Goal: Transaction & Acquisition: Purchase product/service

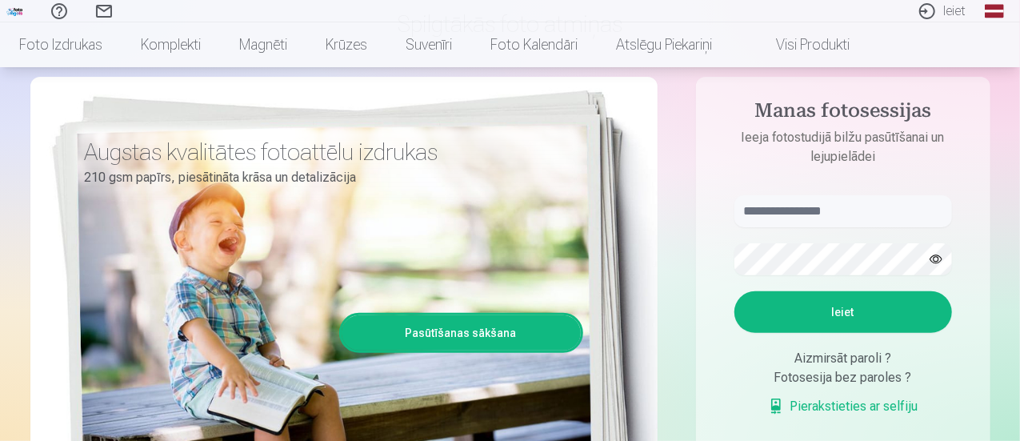
scroll to position [160, 0]
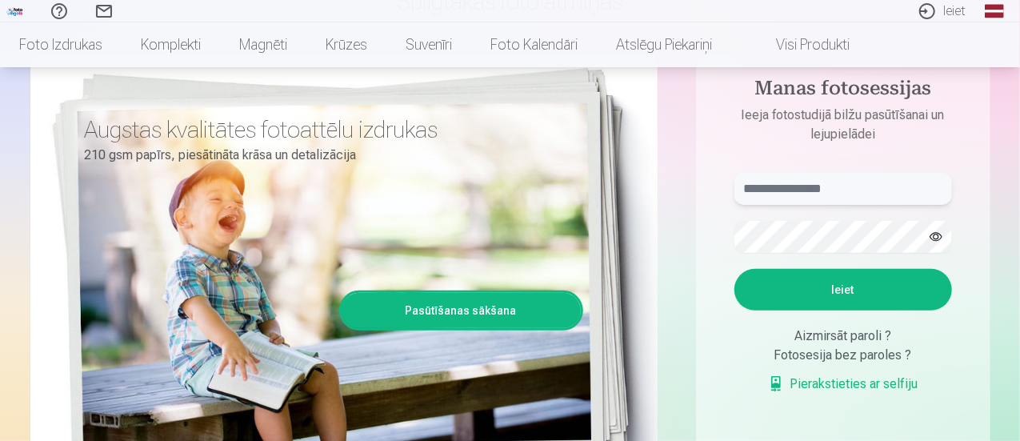
click at [653, 194] on input "text" at bounding box center [843, 189] width 218 height 32
type input "**********"
click at [653, 258] on button "Ieiet" at bounding box center [843, 290] width 218 height 42
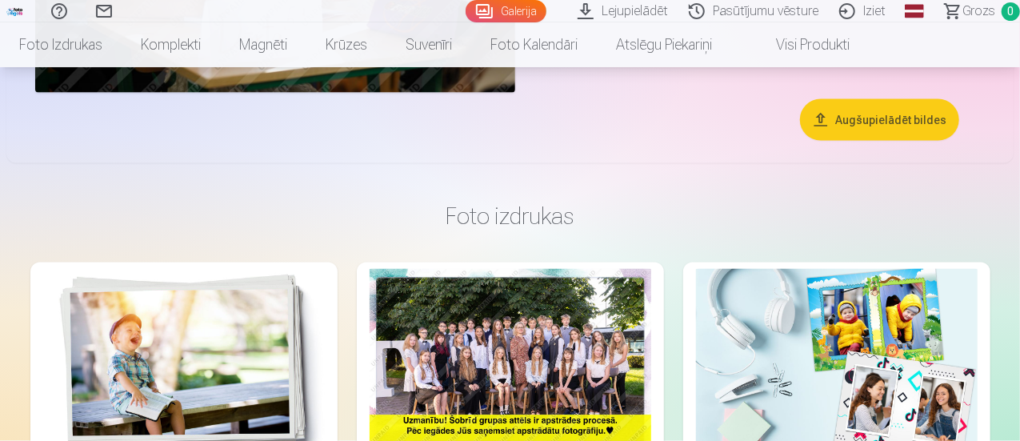
scroll to position [4270, 0]
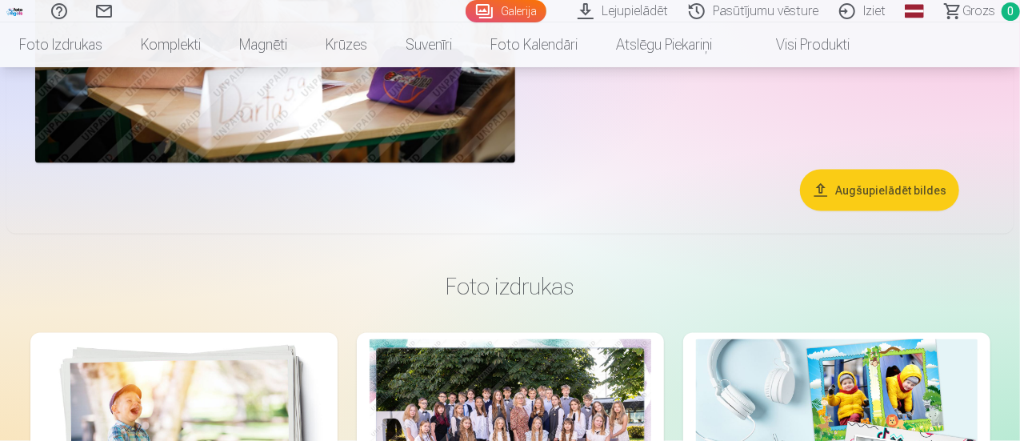
drag, startPoint x: 437, startPoint y: 90, endPoint x: 176, endPoint y: 150, distance: 268.1
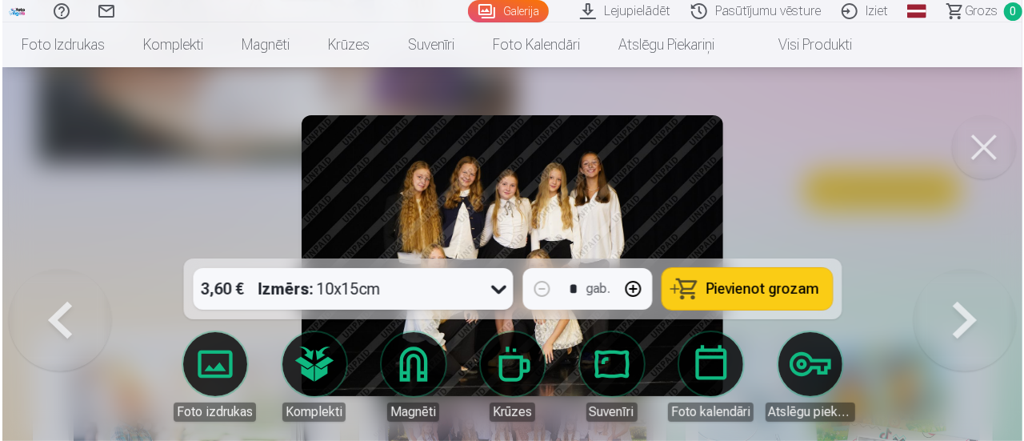
scroll to position [4283, 0]
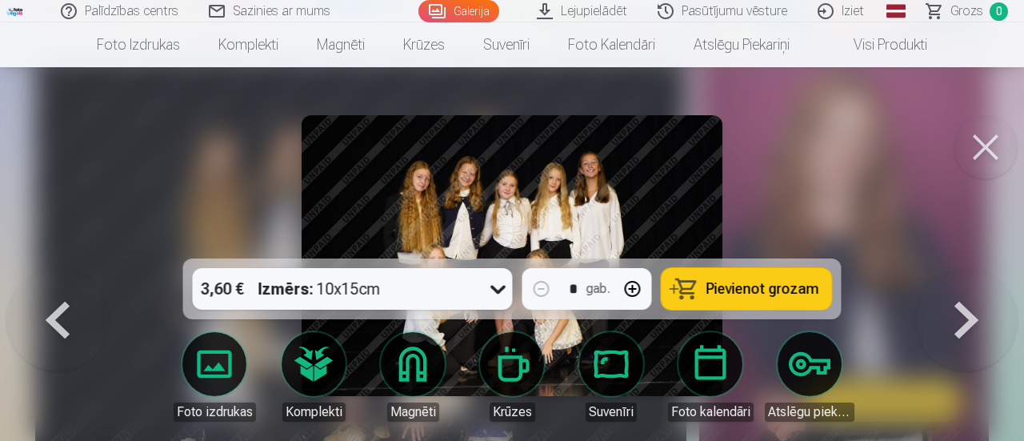
click at [996, 138] on button at bounding box center [985, 147] width 64 height 64
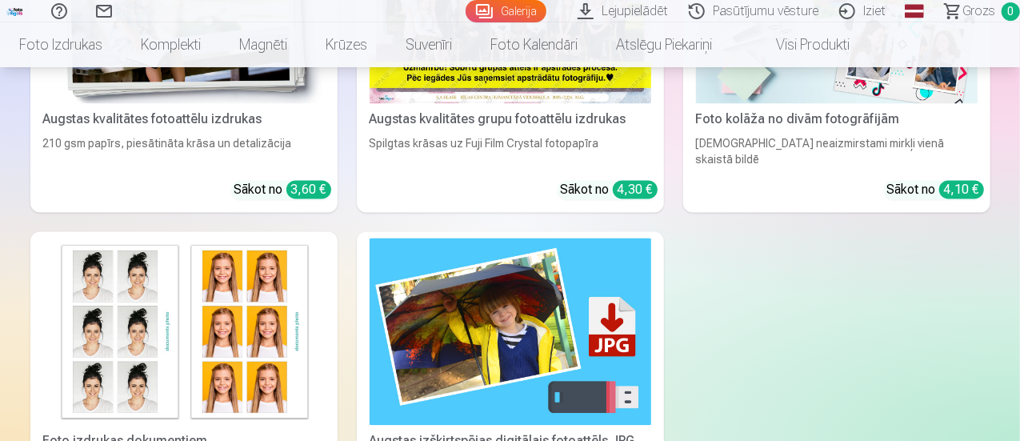
scroll to position [4670, 0]
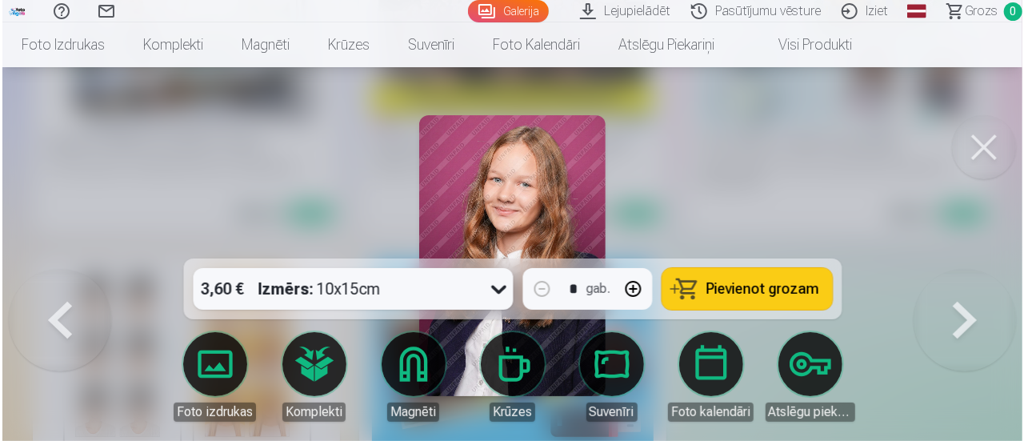
scroll to position [4686, 0]
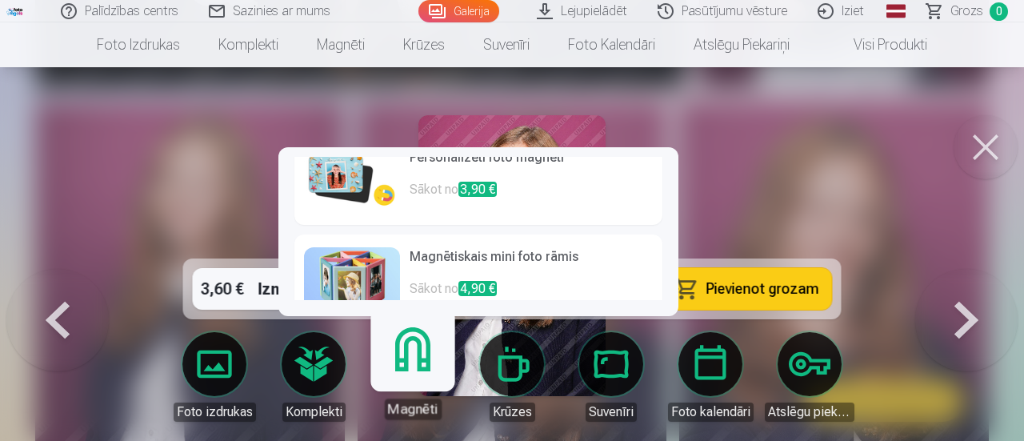
scroll to position [0, 0]
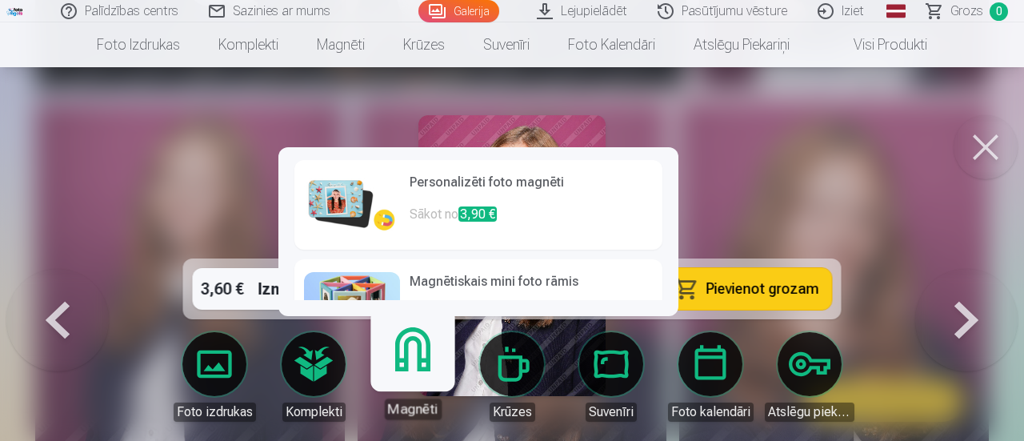
click at [450, 217] on p "Sākot no 3,90 €" at bounding box center [530, 221] width 243 height 32
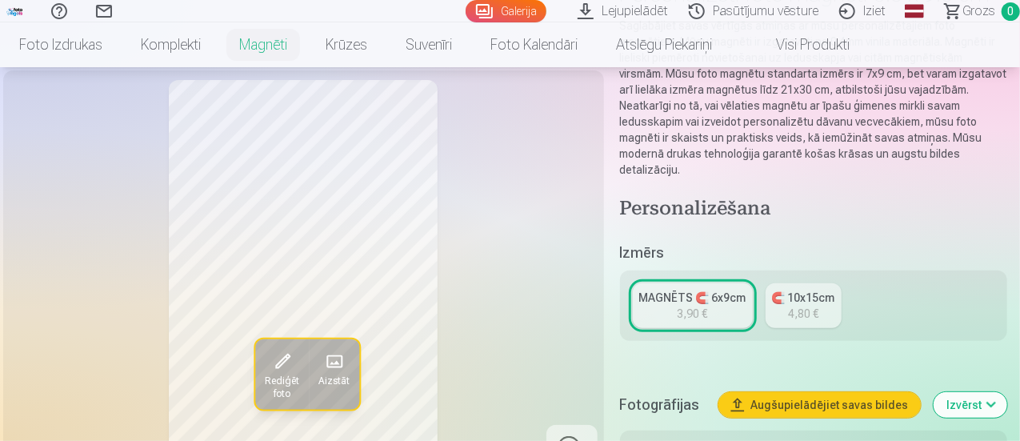
scroll to position [240, 0]
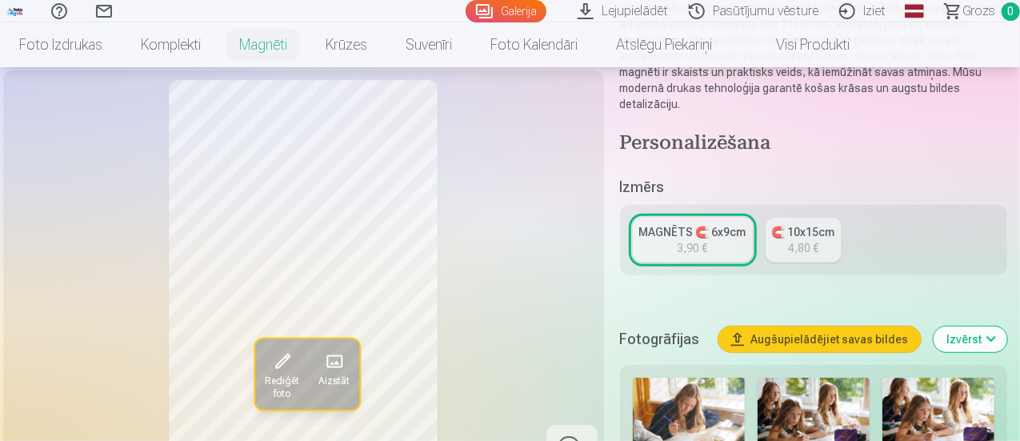
click at [818, 240] on div "4,80 €" at bounding box center [803, 248] width 30 height 16
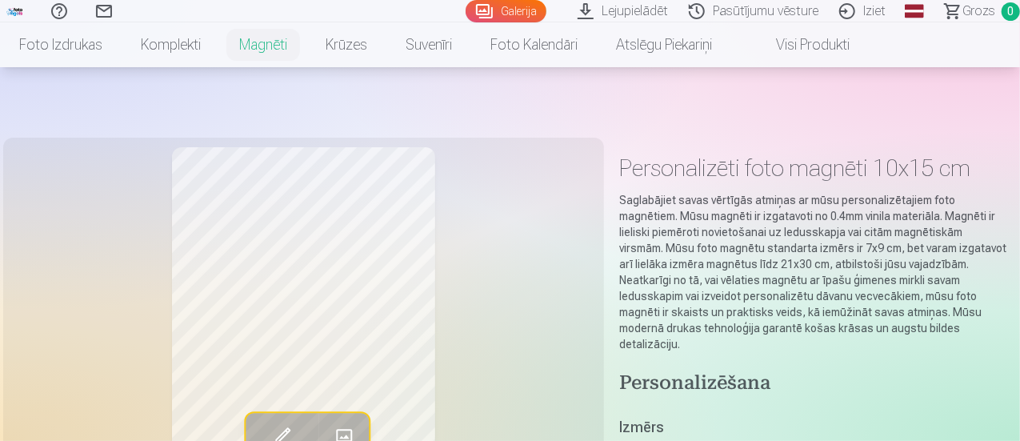
scroll to position [320, 0]
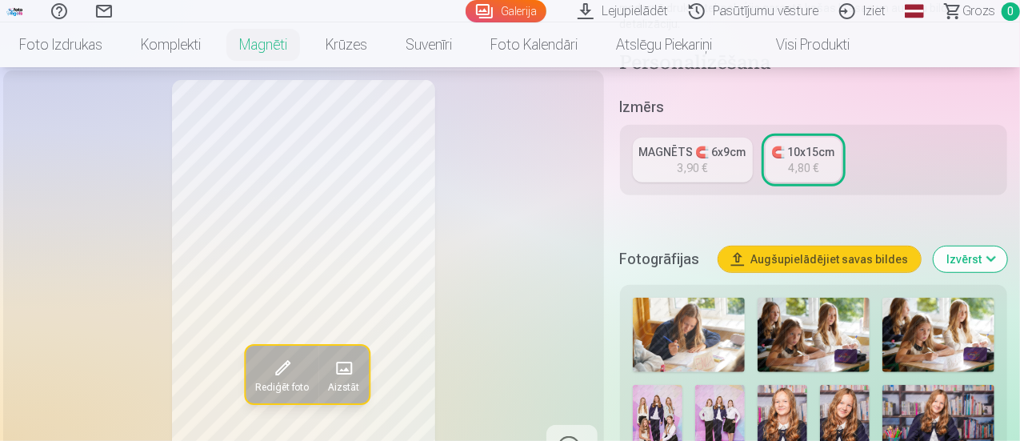
click at [714, 144] on div "MAGNĒTS 🧲 6x9cm" at bounding box center [692, 152] width 107 height 16
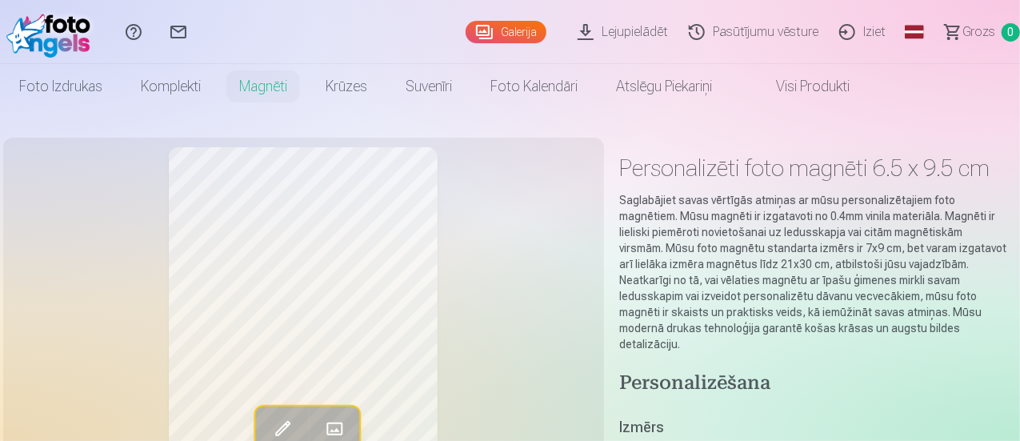
drag, startPoint x: 708, startPoint y: 202, endPoint x: 525, endPoint y: 242, distance: 188.2
click at [525, 242] on div "Rediģēt foto Aizstāt" at bounding box center [303, 343] width 581 height 393
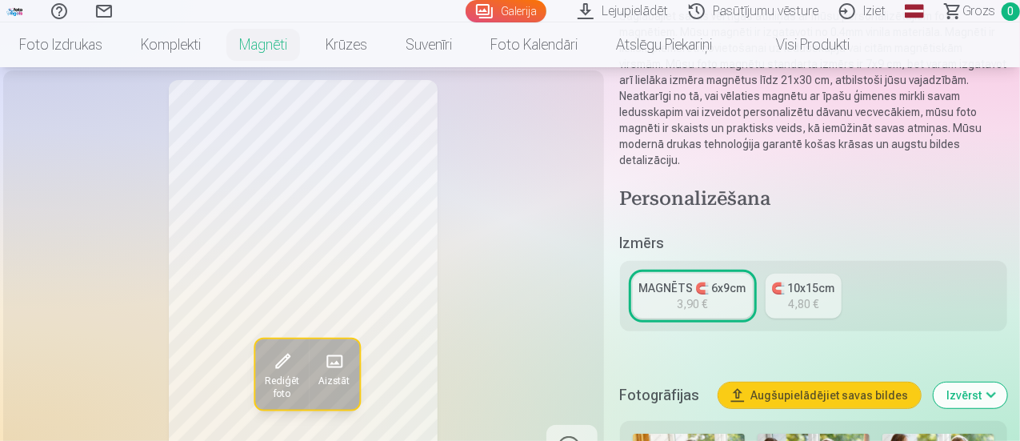
scroll to position [160, 0]
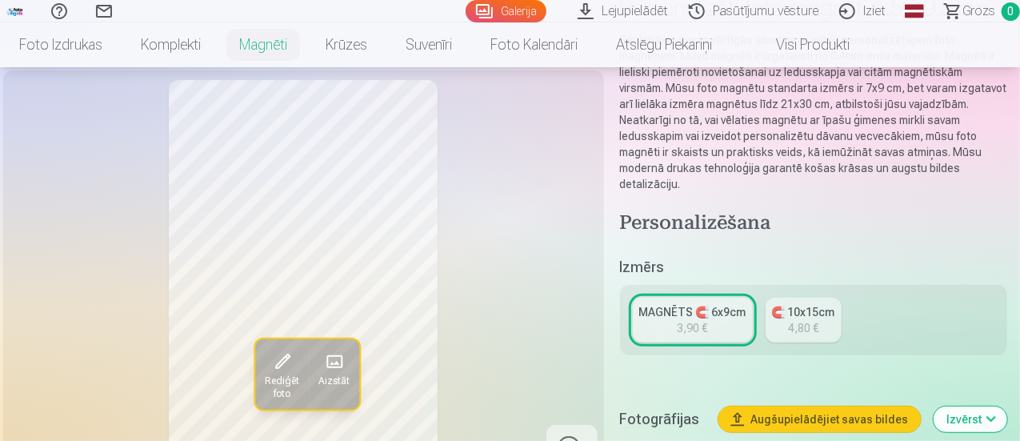
click at [665, 304] on div "MAGNĒTS 🧲 6x9cm" at bounding box center [692, 312] width 107 height 16
click at [715, 285] on div "MAGNĒTS 🧲 6x9cm 3,90 € 🧲 10x15cm 4,80 €" at bounding box center [813, 320] width 387 height 70
click at [716, 304] on div "MAGNĒTS 🧲 6x9cm" at bounding box center [692, 312] width 107 height 16
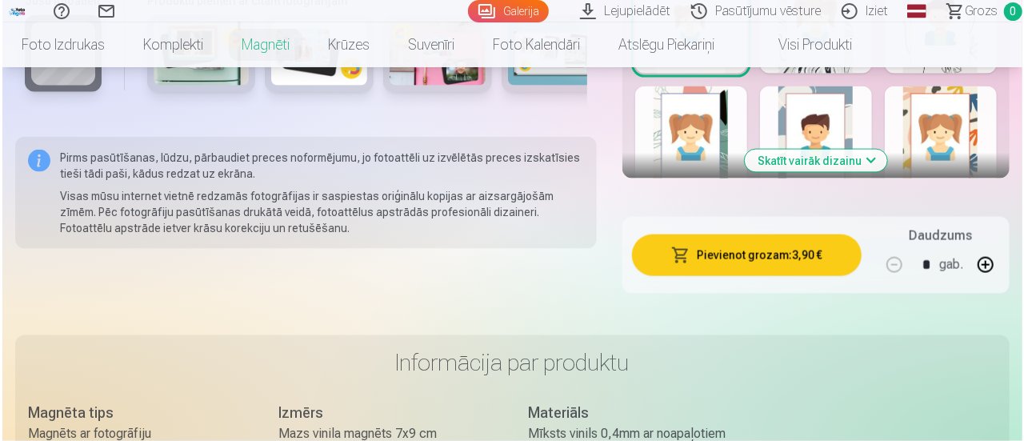
scroll to position [1120, 0]
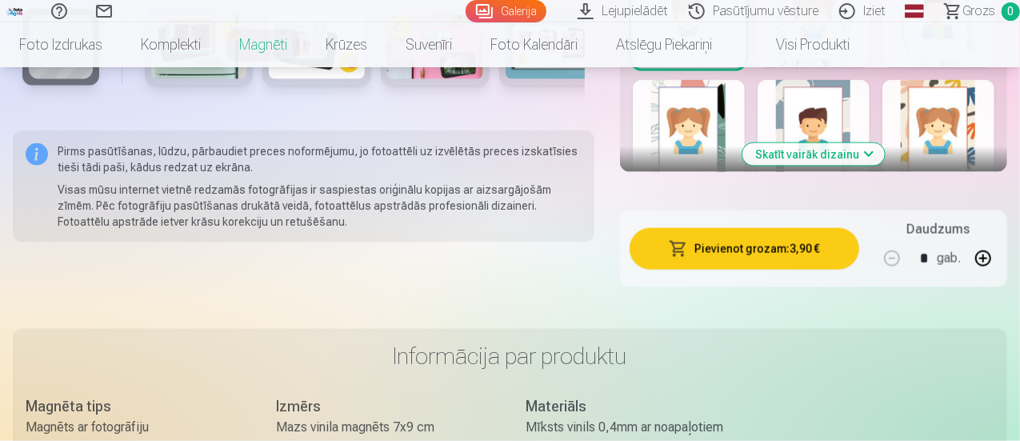
click at [774, 228] on button "Pievienot grozam : 3,90 €" at bounding box center [744, 249] width 230 height 42
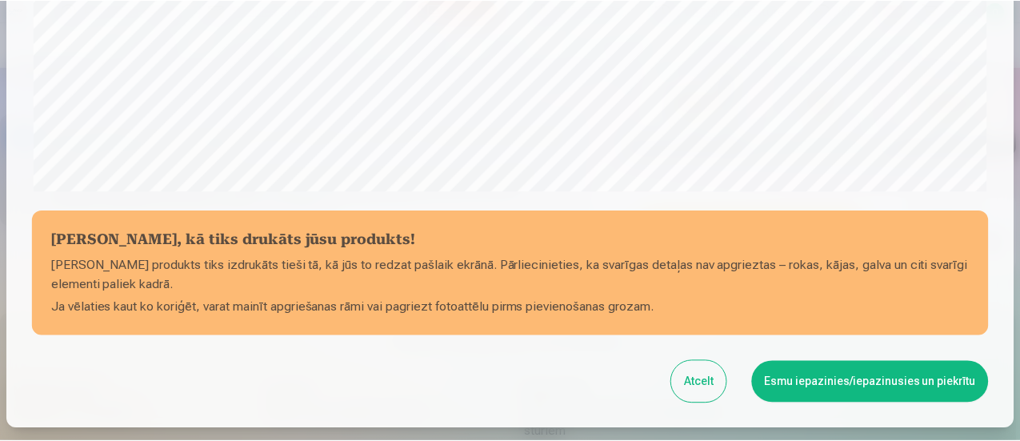
scroll to position [640, 0]
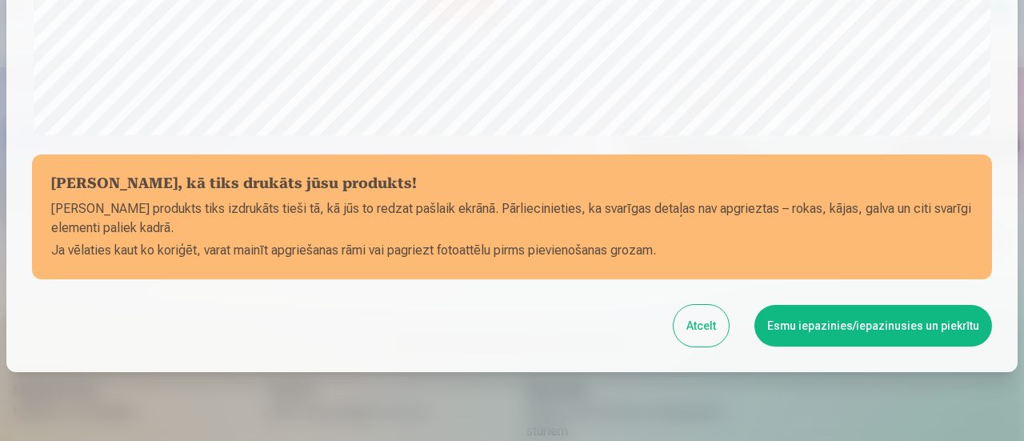
click at [894, 324] on button "Esmu iepazinies/iepazinusies un piekrītu" at bounding box center [872, 326] width 237 height 42
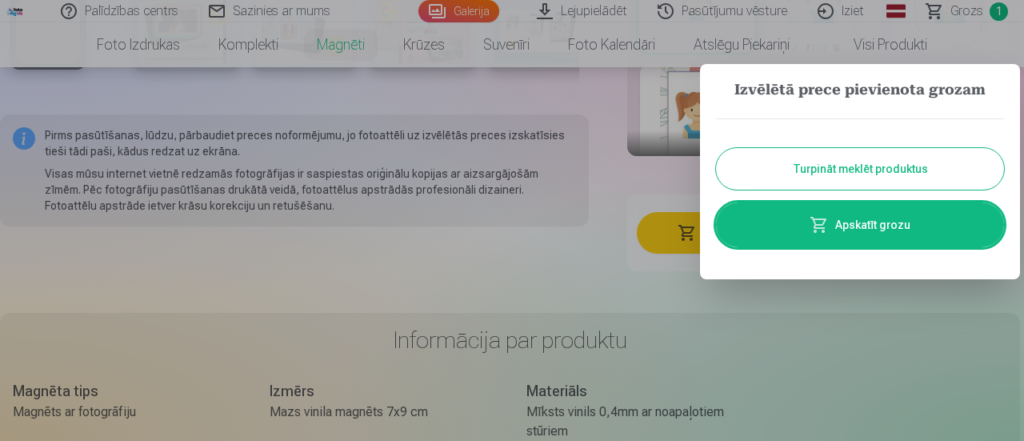
click at [868, 170] on button "Turpināt meklēt produktus" at bounding box center [860, 169] width 288 height 42
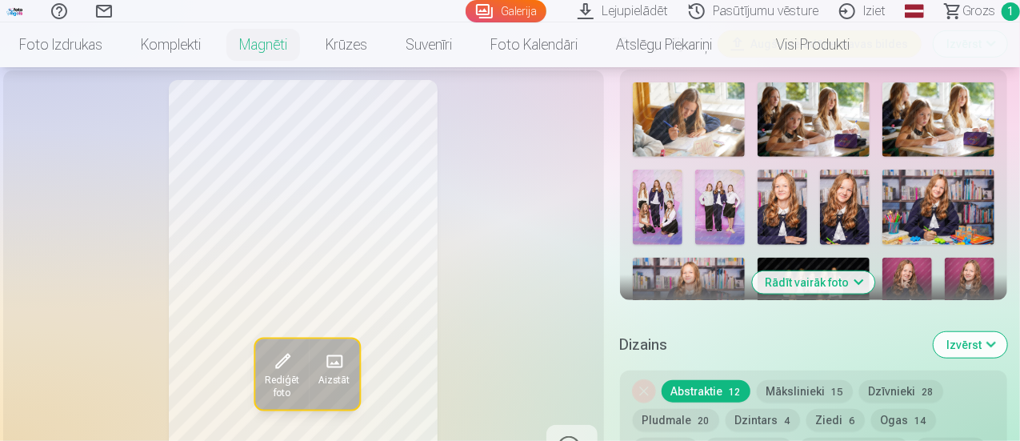
scroll to position [560, 0]
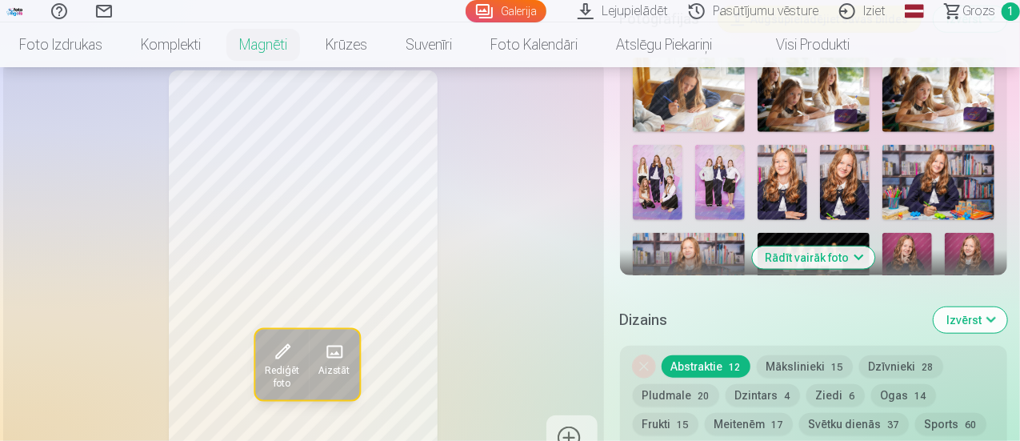
click at [848, 246] on button "Rādīt vairāk foto" at bounding box center [813, 257] width 122 height 22
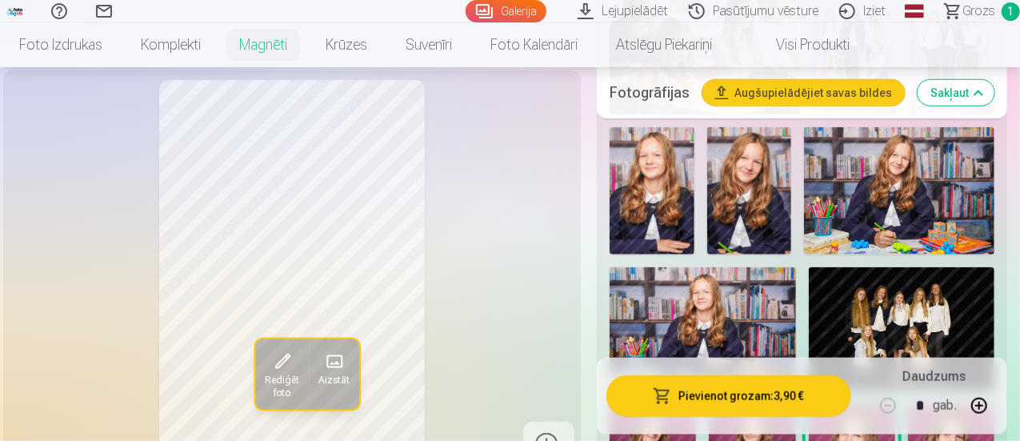
scroll to position [749, 0]
click at [782, 280] on img at bounding box center [702, 330] width 186 height 124
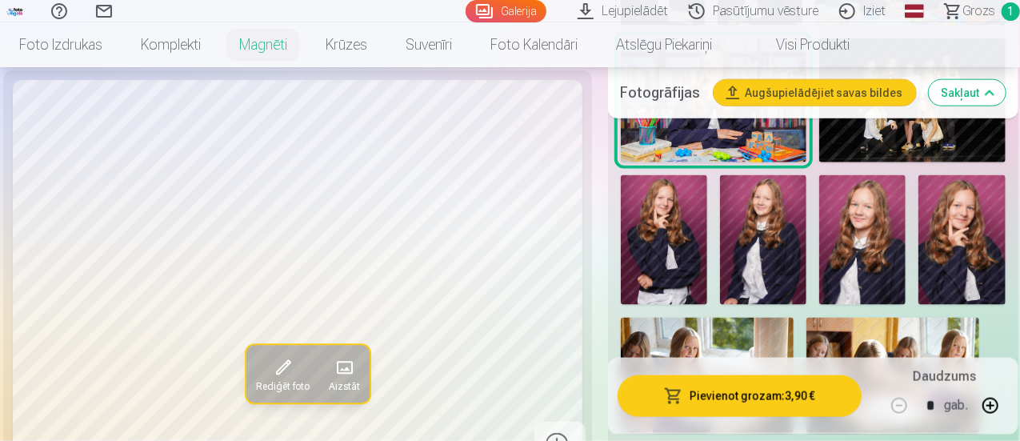
scroll to position [979, 0]
click at [985, 10] on link "Grozs 1" at bounding box center [975, 11] width 90 height 22
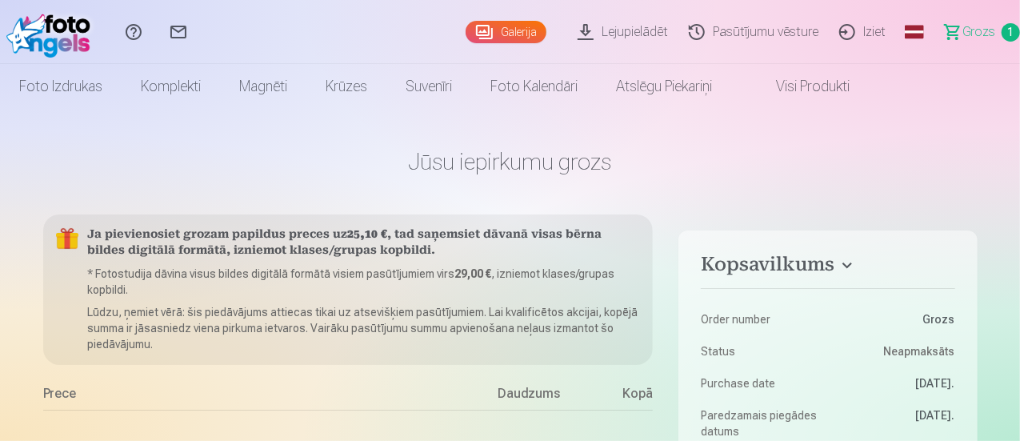
click at [1001, 36] on span "1" at bounding box center [1010, 32] width 18 height 18
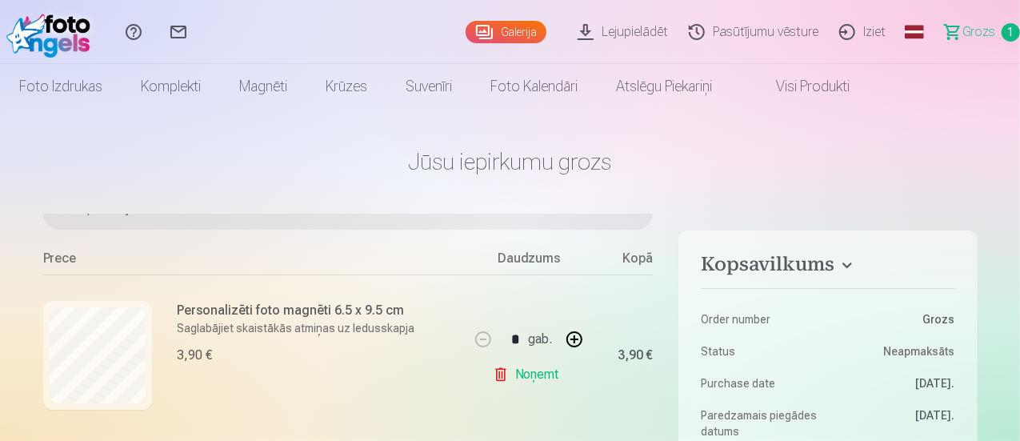
click at [577, 334] on button "button" at bounding box center [574, 339] width 38 height 38
type input "*"
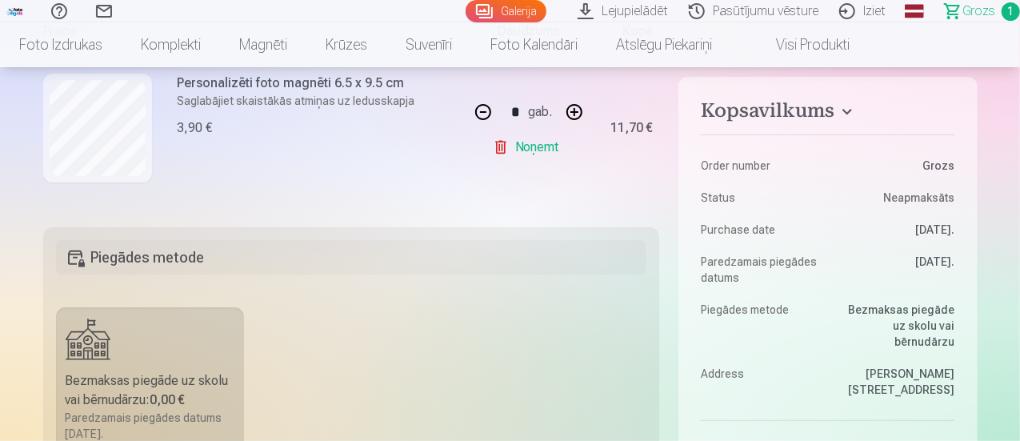
scroll to position [0, 0]
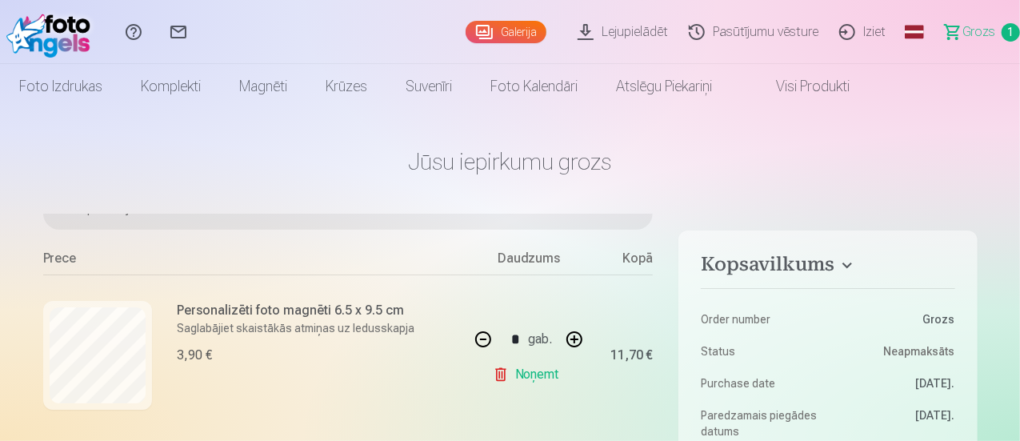
click at [477, 23] on link "Galerija" at bounding box center [505, 32] width 81 height 22
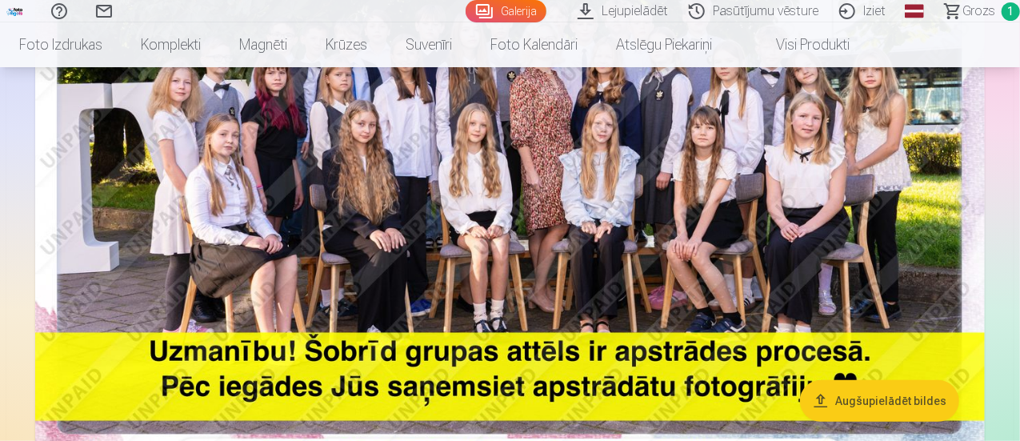
scroll to position [320, 0]
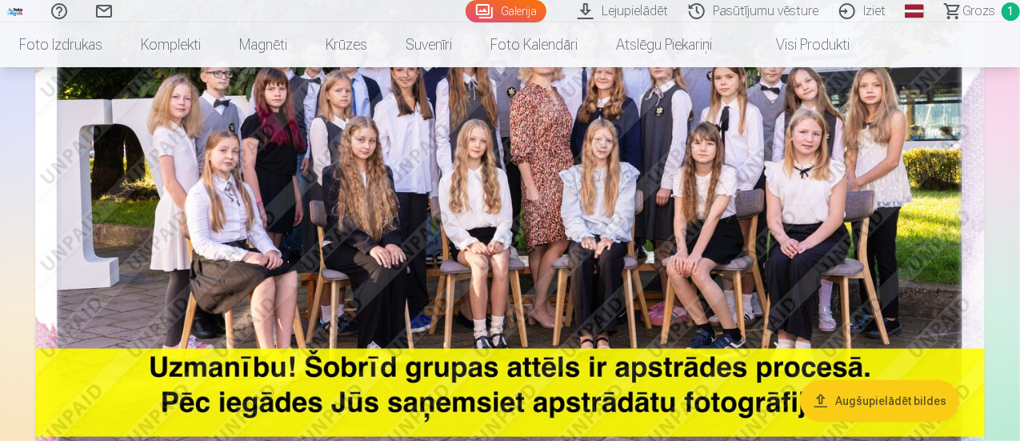
click at [680, 249] on img at bounding box center [509, 172] width 949 height 633
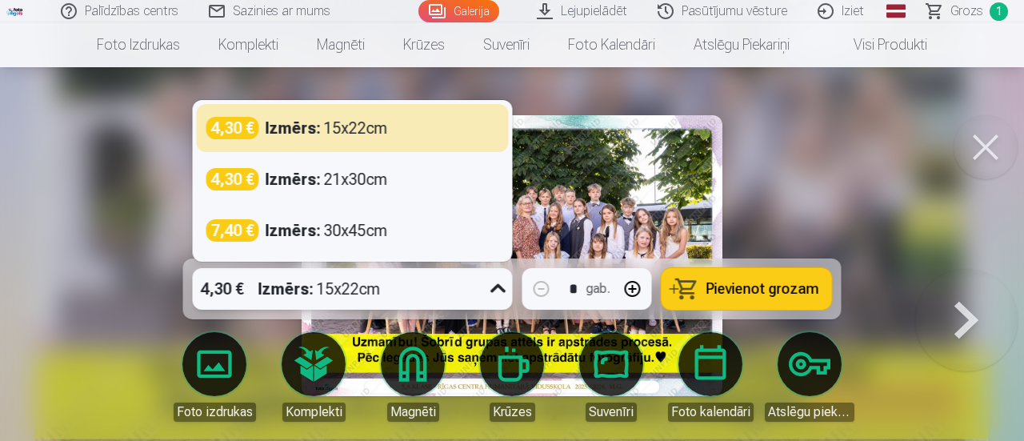
click at [504, 291] on icon at bounding box center [498, 289] width 26 height 26
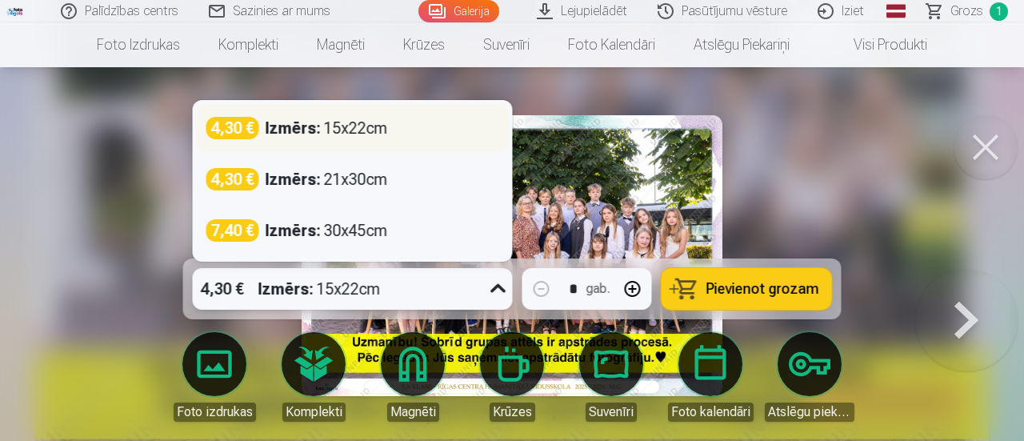
click at [392, 126] on div "4,30 € Izmērs : 15x22cm" at bounding box center [352, 128] width 293 height 22
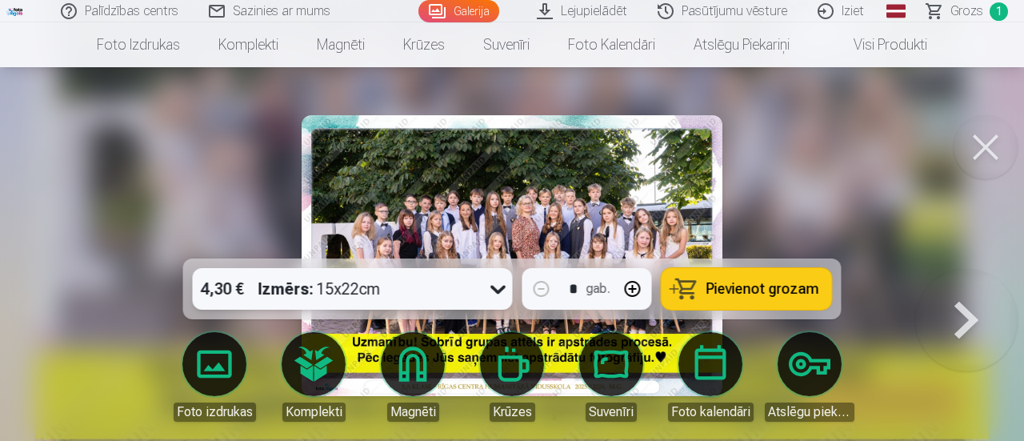
click at [717, 290] on span "Pievienot grozam" at bounding box center [762, 288] width 113 height 14
click at [979, 162] on button at bounding box center [985, 147] width 64 height 64
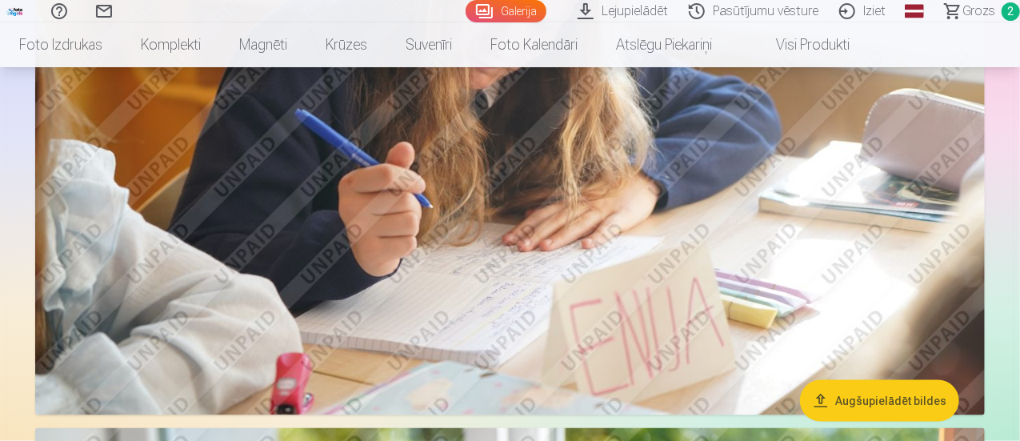
scroll to position [720, 0]
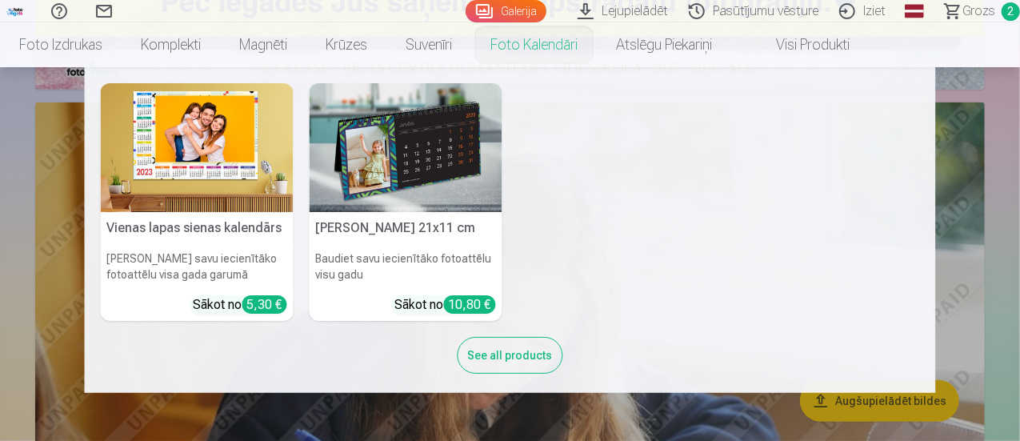
click at [597, 41] on link "Foto kalendāri" at bounding box center [534, 44] width 126 height 45
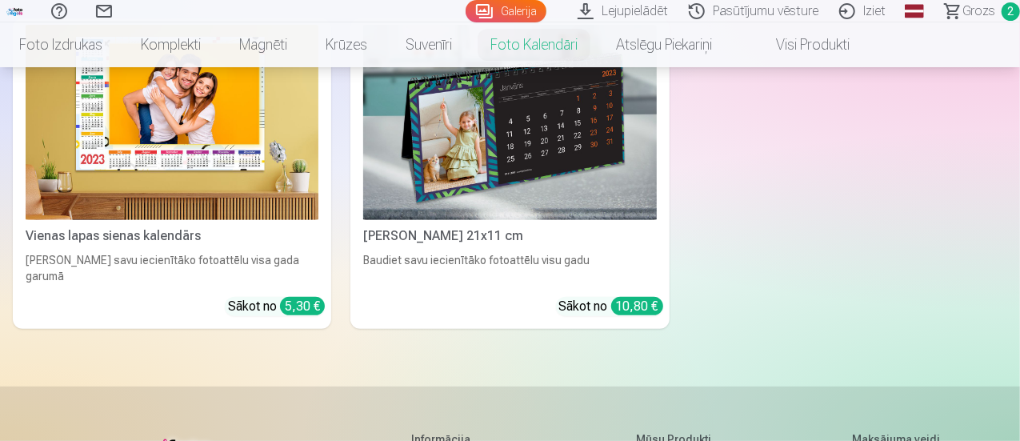
scroll to position [160, 0]
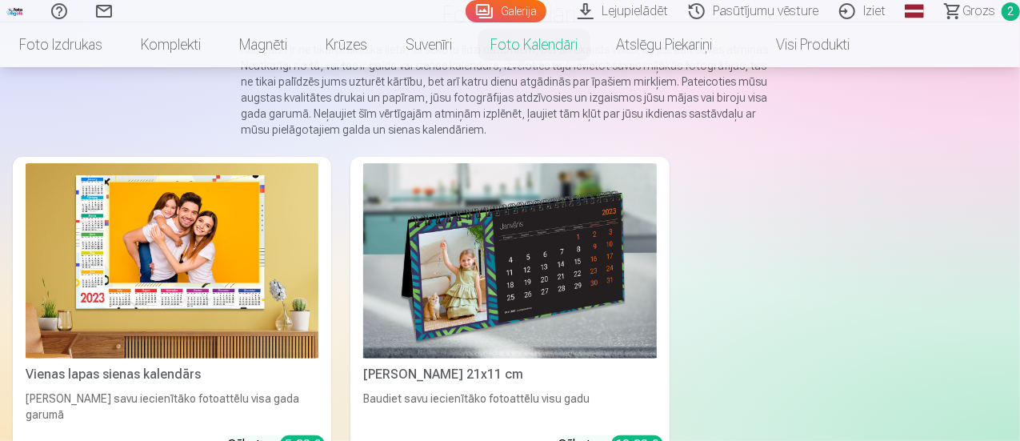
click at [719, 38] on link "Atslēgu piekariņi" at bounding box center [664, 44] width 134 height 45
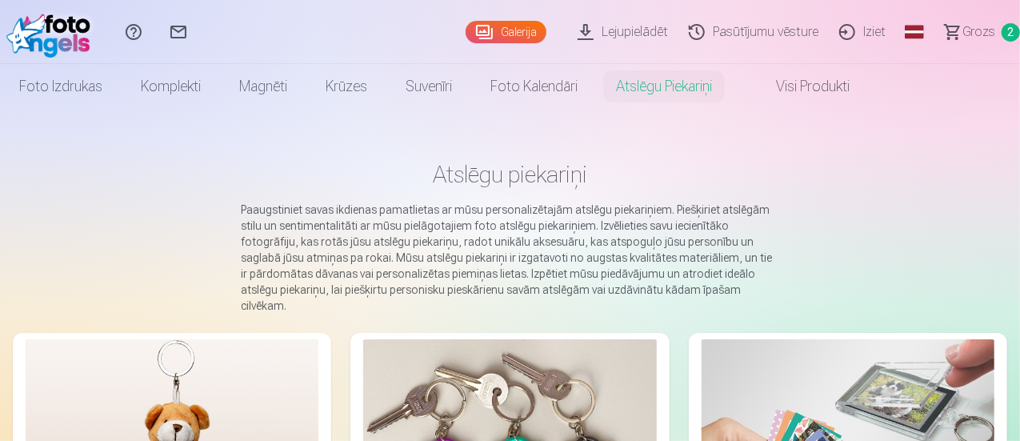
click at [597, 86] on link "Foto kalendāri" at bounding box center [534, 86] width 126 height 45
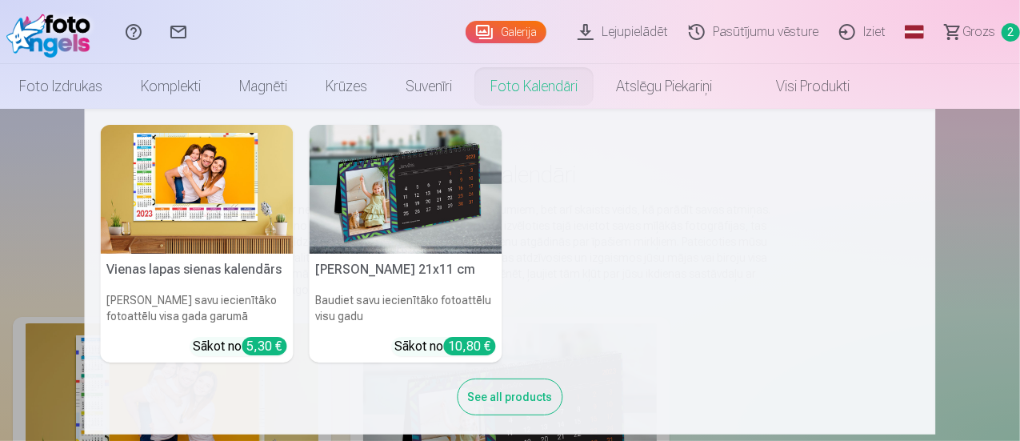
click at [471, 91] on link "Suvenīri" at bounding box center [428, 86] width 85 height 45
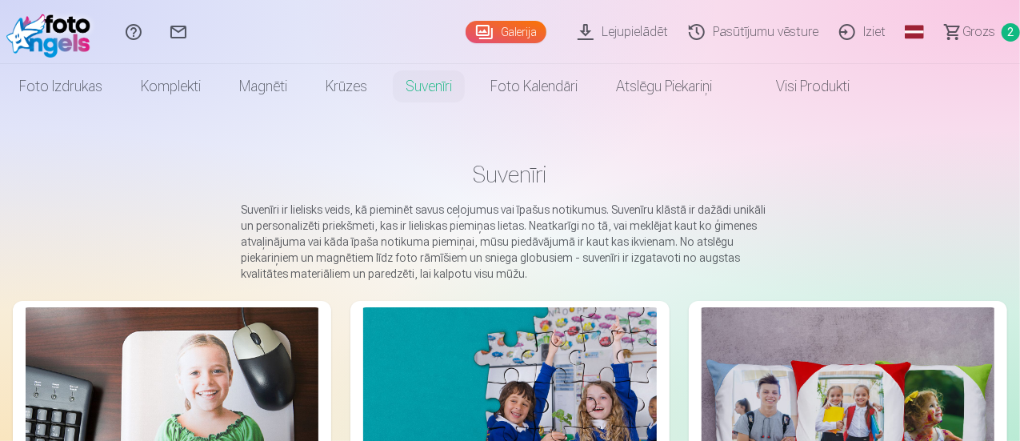
click at [475, 33] on link "Galerija" at bounding box center [505, 32] width 81 height 22
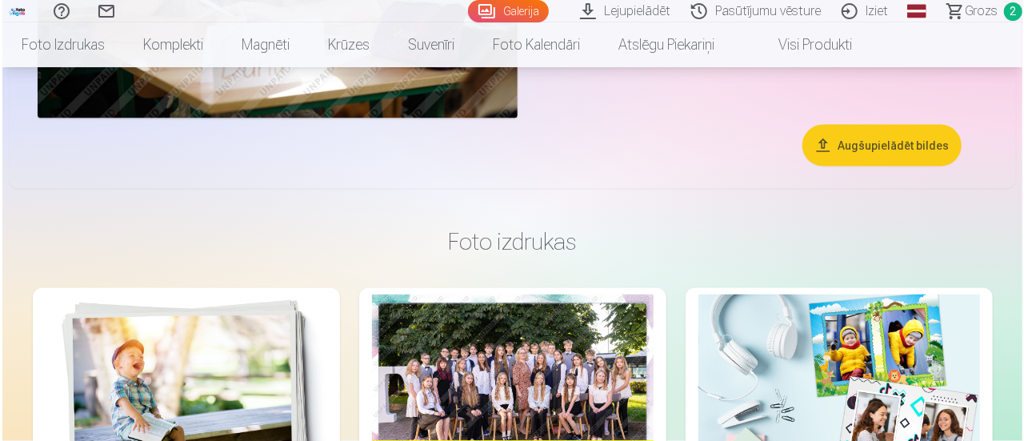
scroll to position [4318, 0]
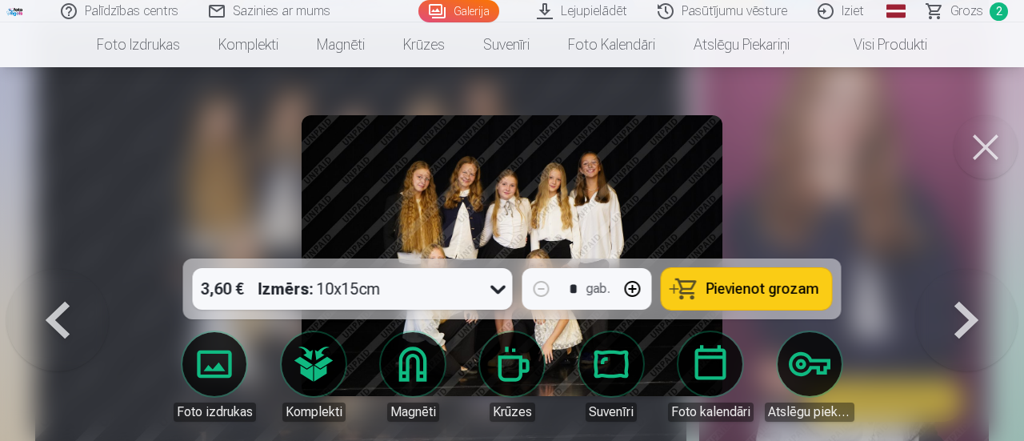
click at [732, 295] on span "Pievienot grozam" at bounding box center [762, 288] width 113 height 14
click at [302, 370] on link "Komplekti" at bounding box center [314, 377] width 90 height 90
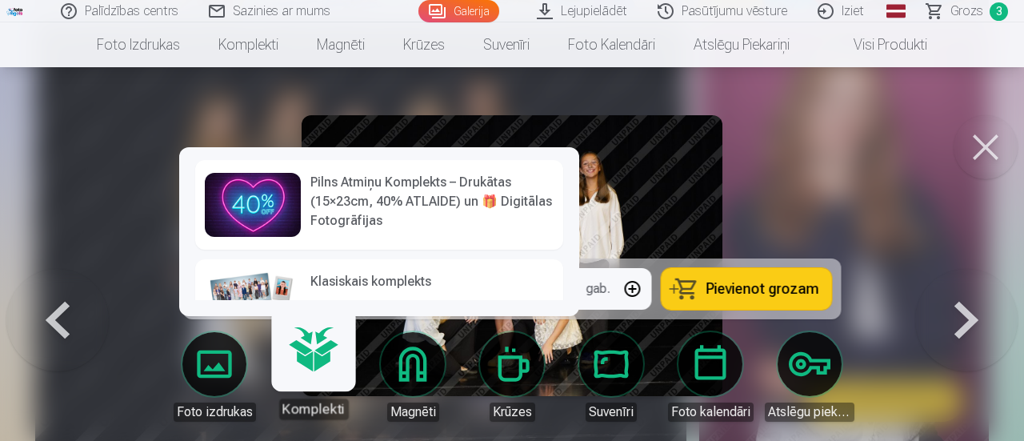
click at [375, 282] on h6 "Klasiskais komplekts" at bounding box center [431, 288] width 243 height 32
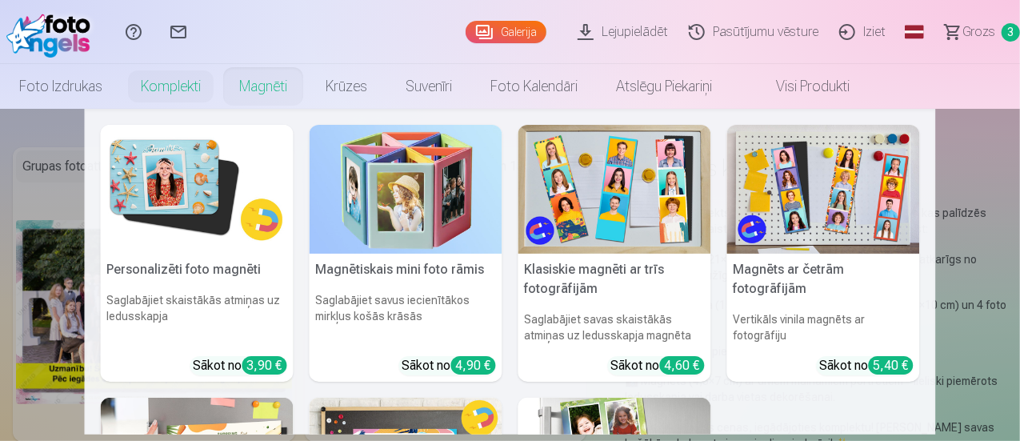
click at [731, 92] on link "Atslēgu piekariņi" at bounding box center [664, 86] width 134 height 45
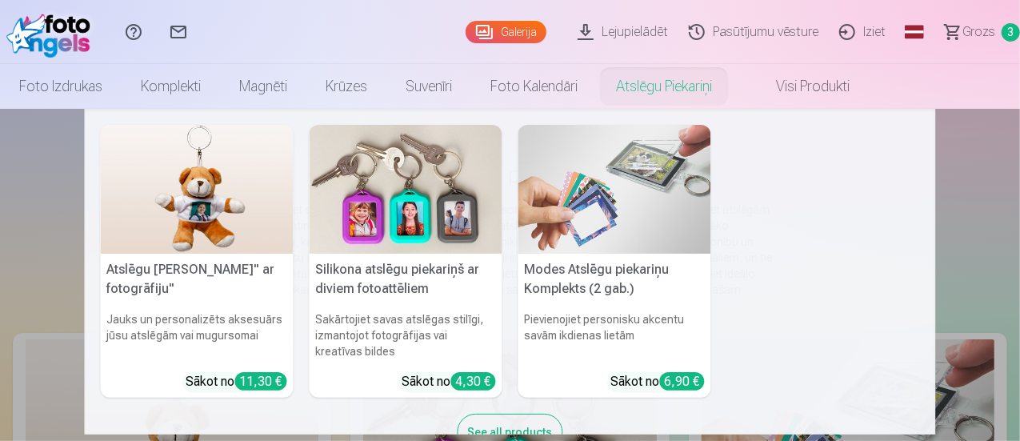
click at [195, 222] on img at bounding box center [197, 189] width 193 height 129
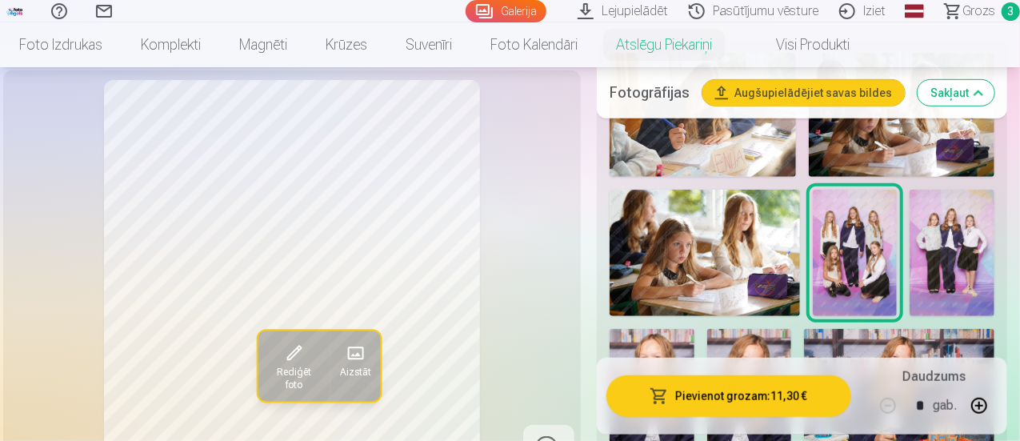
scroll to position [480, 0]
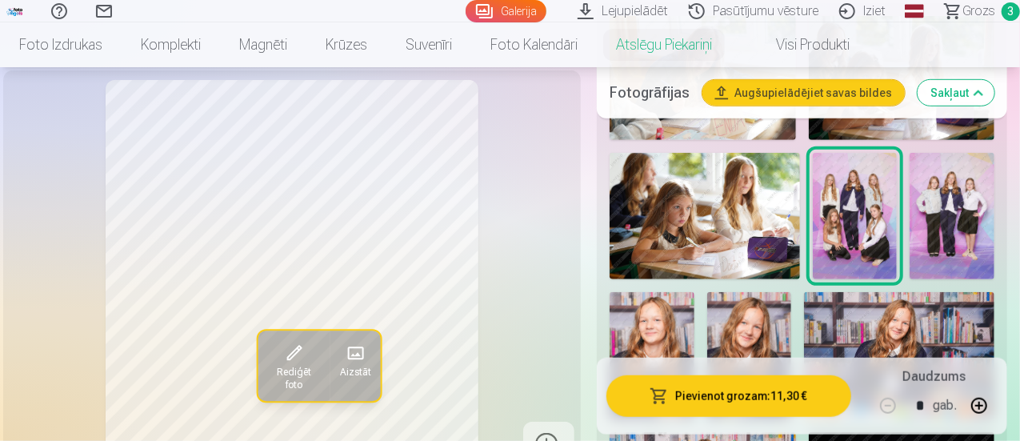
click at [788, 319] on img at bounding box center [749, 355] width 85 height 127
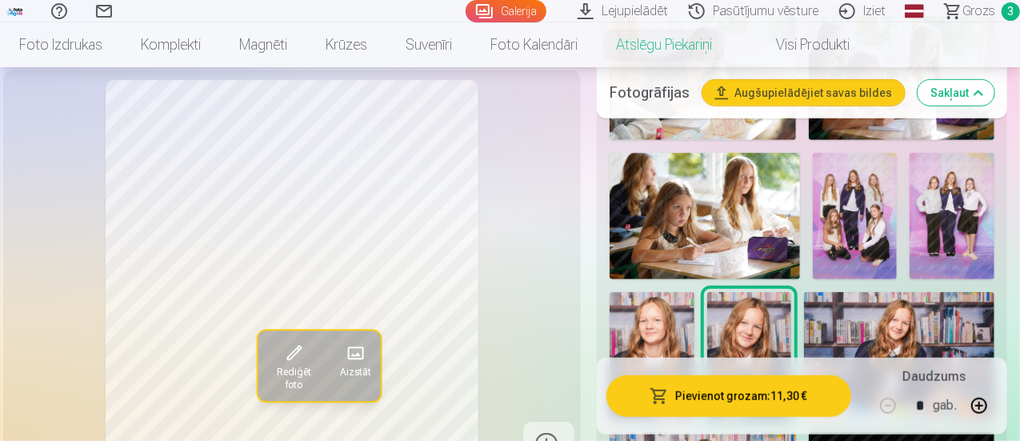
click at [894, 316] on img at bounding box center [899, 355] width 190 height 126
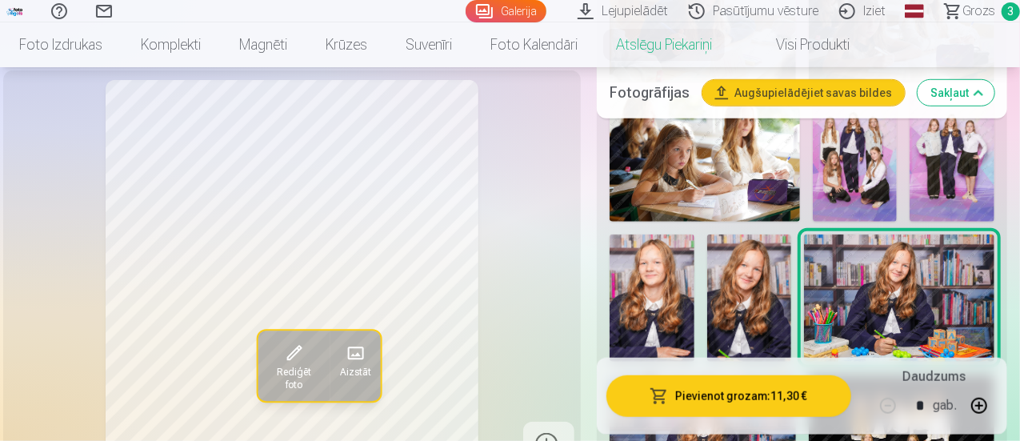
scroll to position [640, 0]
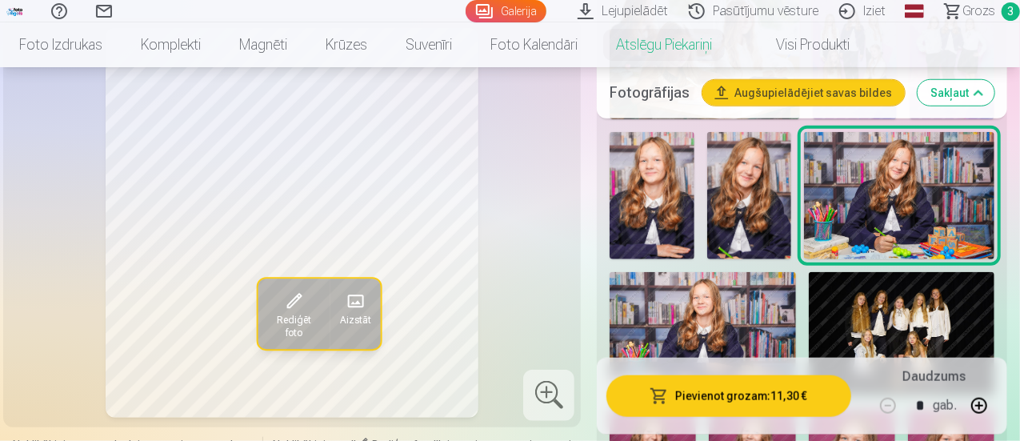
click at [776, 306] on img at bounding box center [702, 334] width 186 height 124
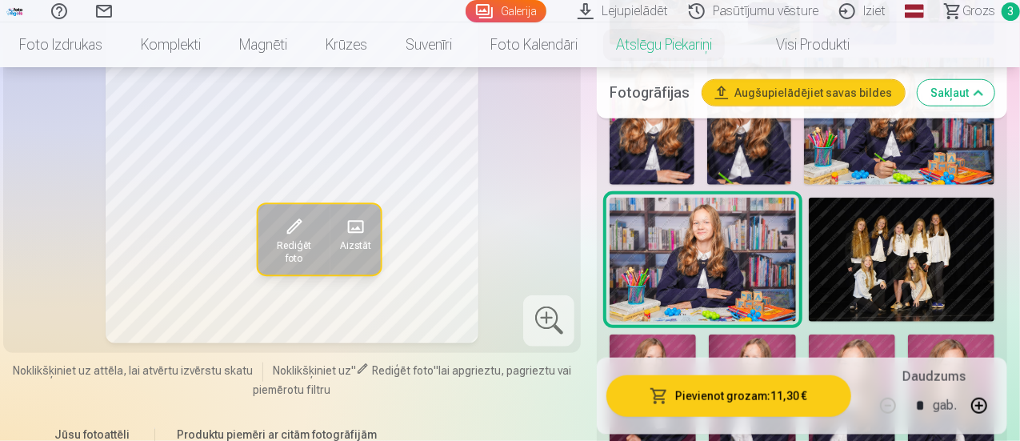
scroll to position [800, 0]
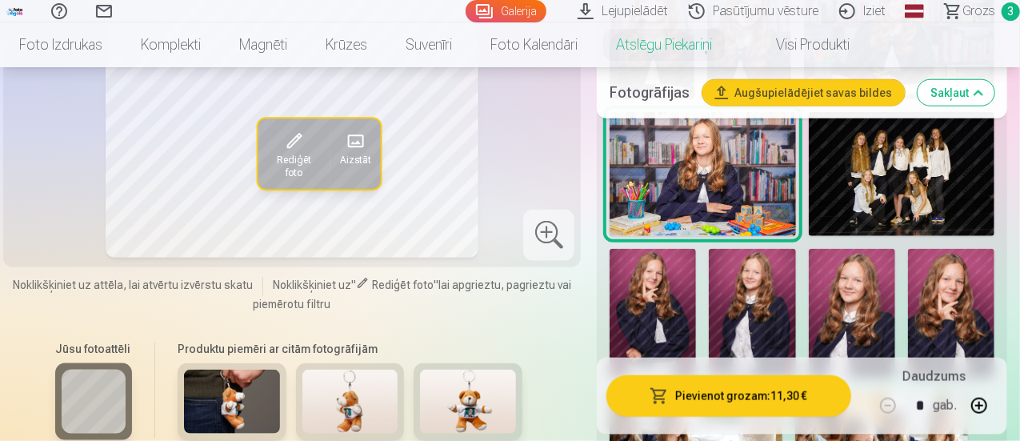
click at [952, 289] on img at bounding box center [951, 314] width 86 height 130
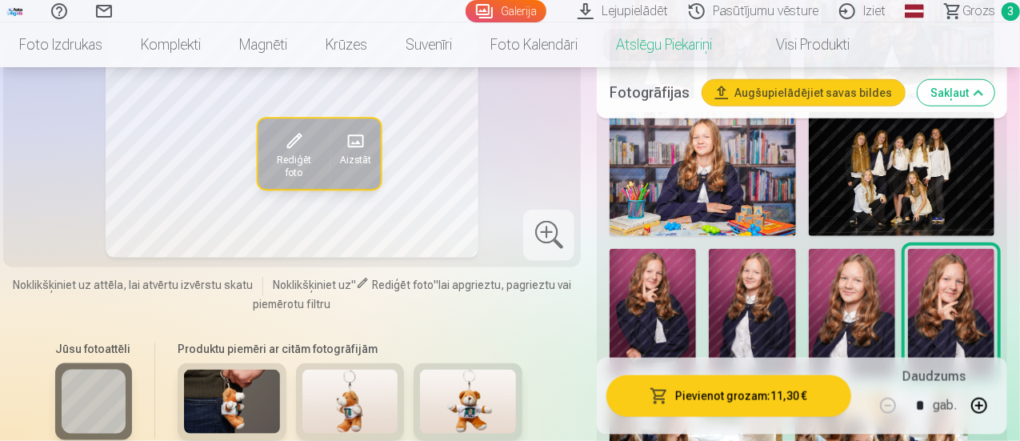
click at [864, 281] on img at bounding box center [851, 314] width 86 height 130
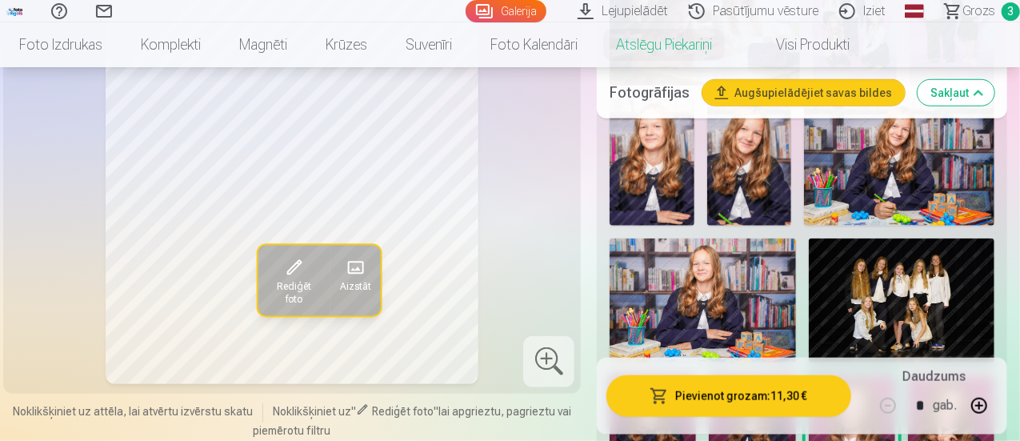
scroll to position [560, 0]
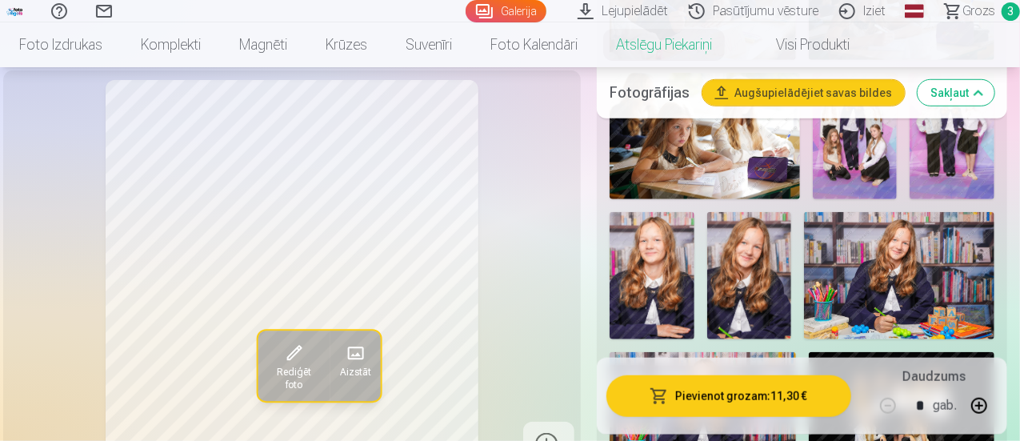
click at [929, 239] on img at bounding box center [899, 275] width 190 height 126
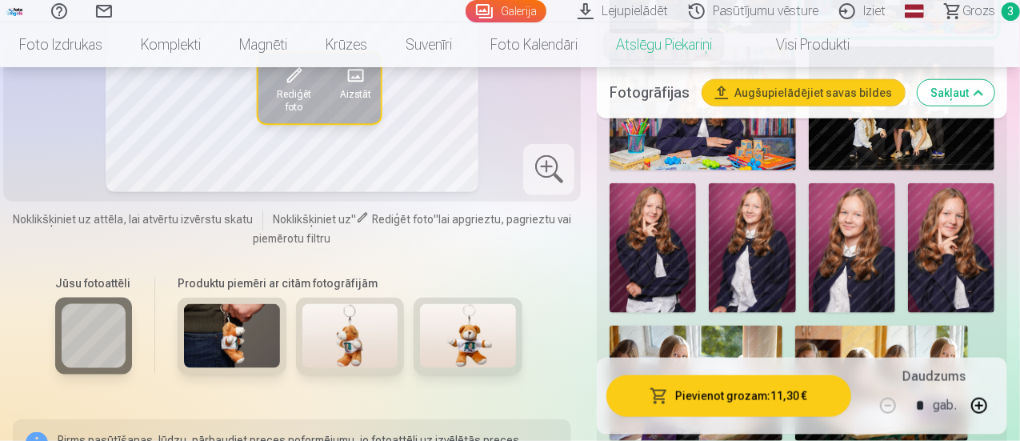
scroll to position [864, 0]
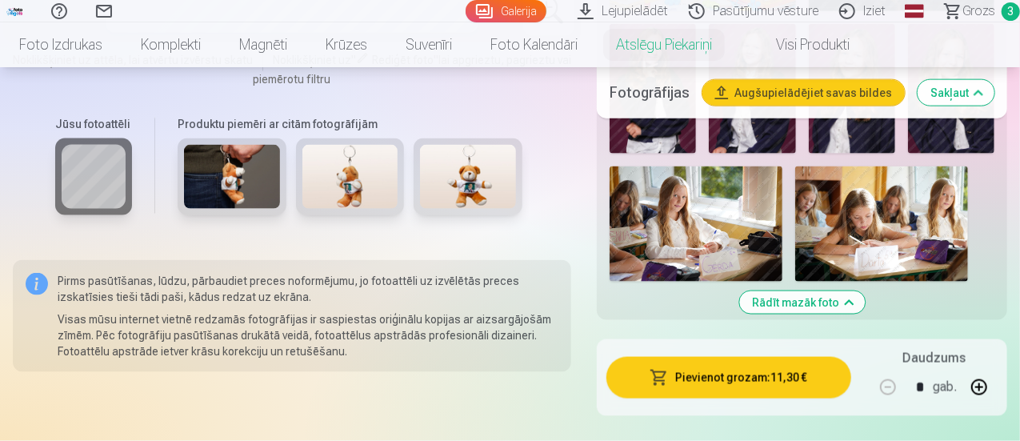
click at [814, 291] on button "Rādīt mazāk foto" at bounding box center [802, 302] width 126 height 22
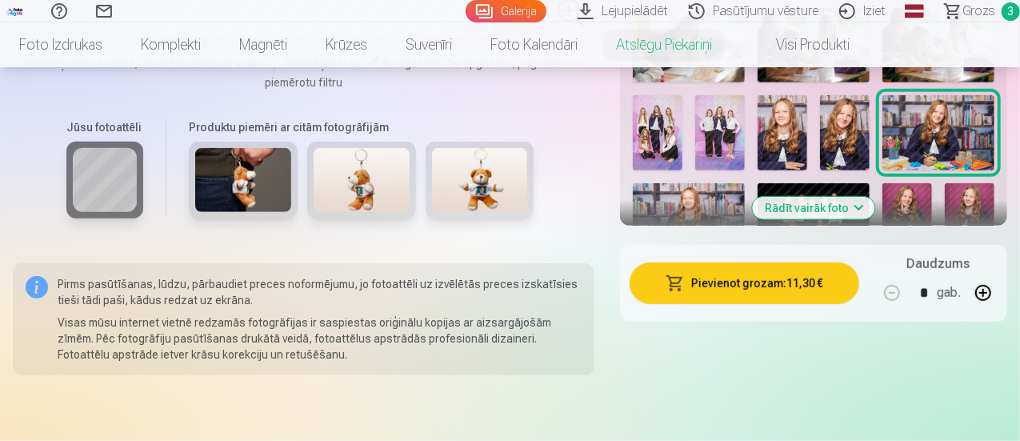
scroll to position [592, 0]
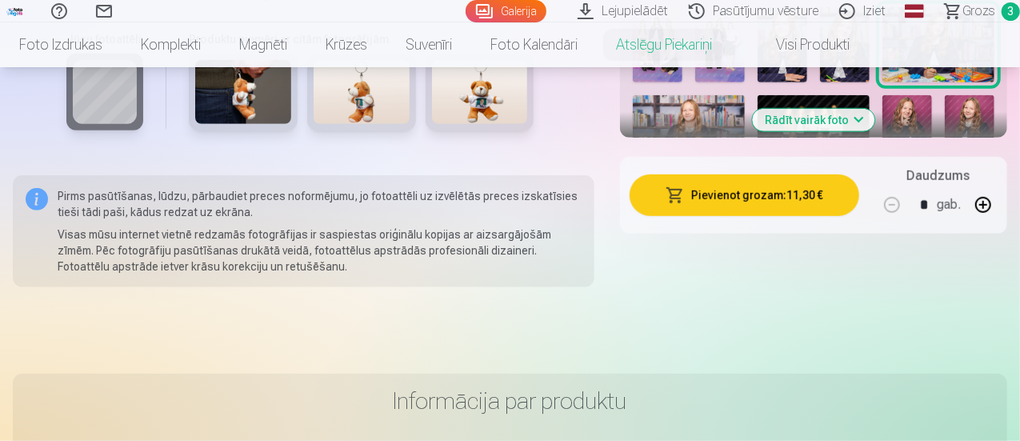
click at [848, 109] on button "Rādīt vairāk foto" at bounding box center [813, 120] width 122 height 22
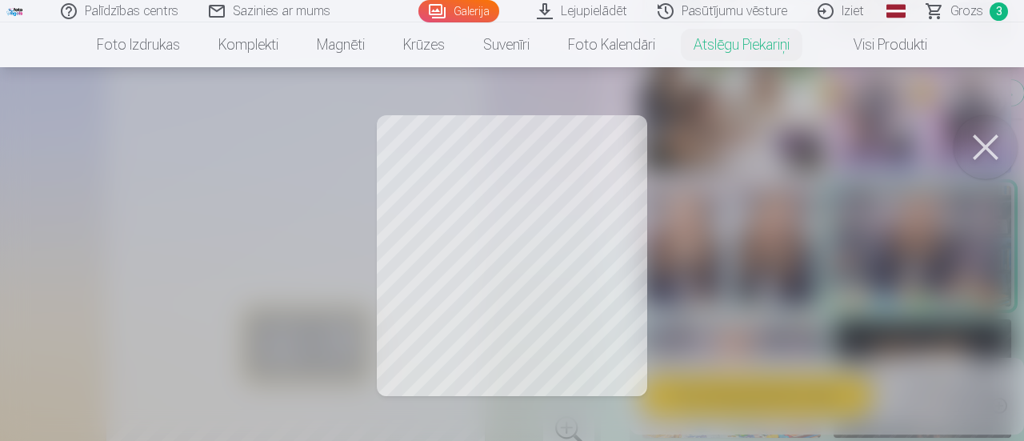
click at [976, 164] on button at bounding box center [985, 147] width 64 height 64
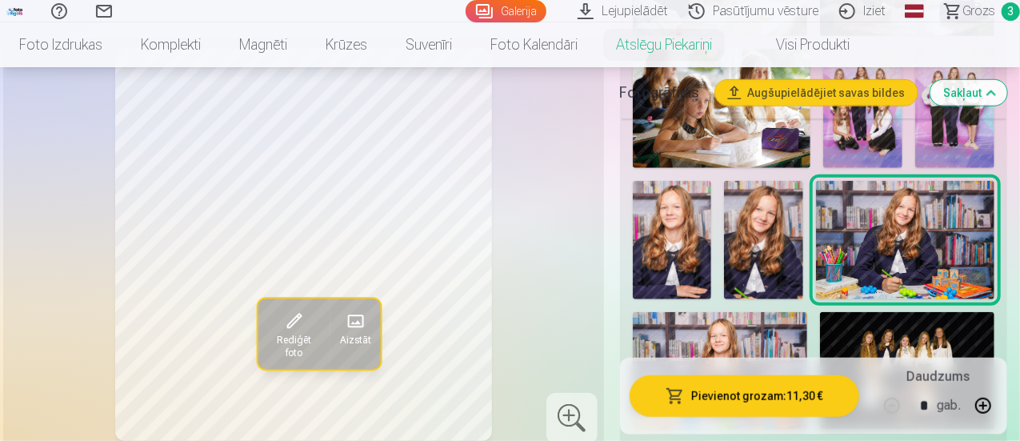
click at [753, 245] on img at bounding box center [763, 240] width 79 height 118
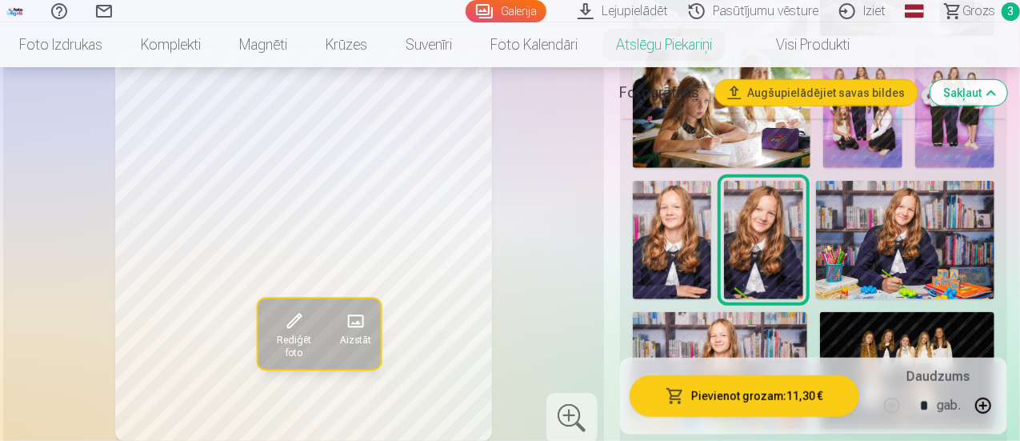
click at [686, 245] on img at bounding box center [672, 240] width 79 height 118
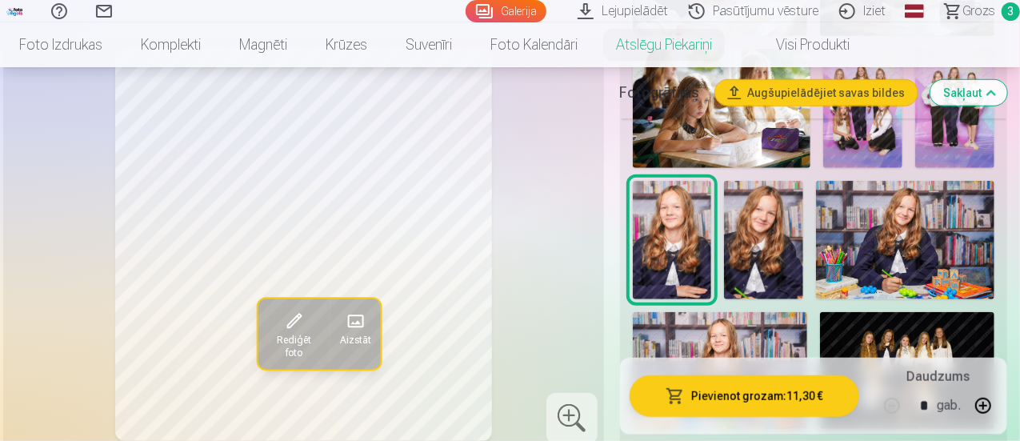
click at [762, 227] on img at bounding box center [763, 240] width 79 height 118
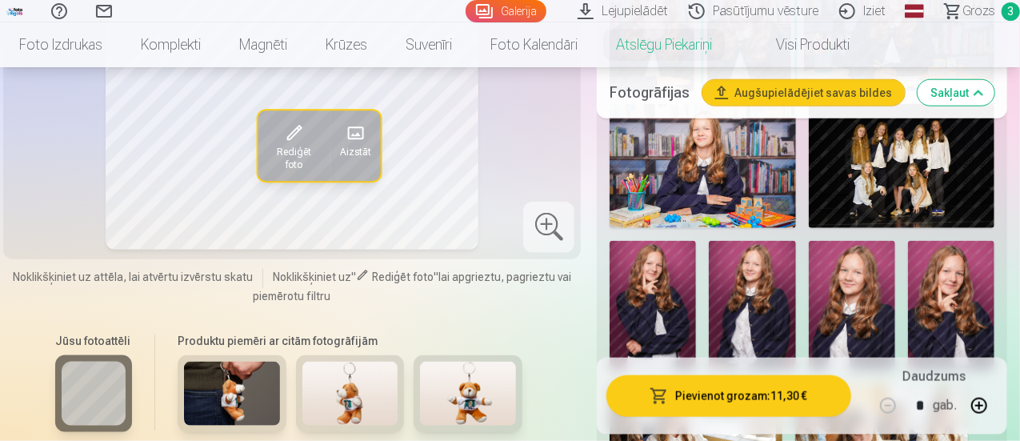
scroll to position [832, 0]
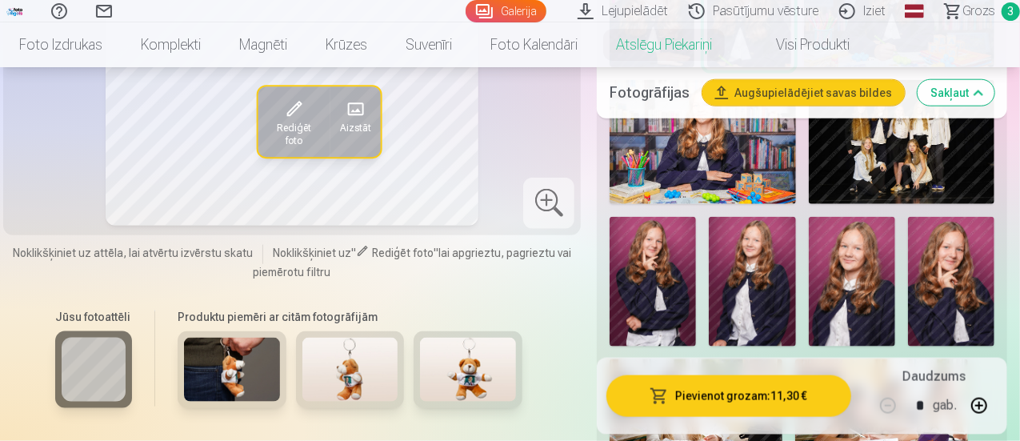
click at [859, 237] on img at bounding box center [851, 282] width 86 height 130
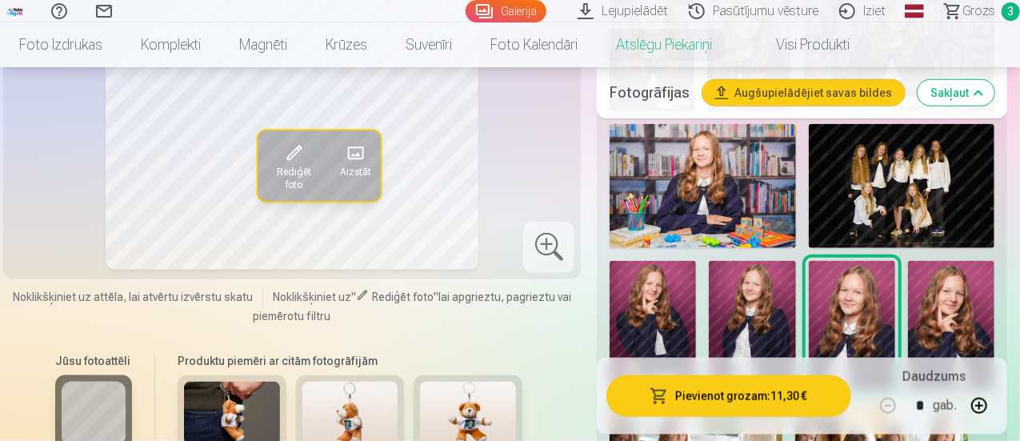
scroll to position [752, 0]
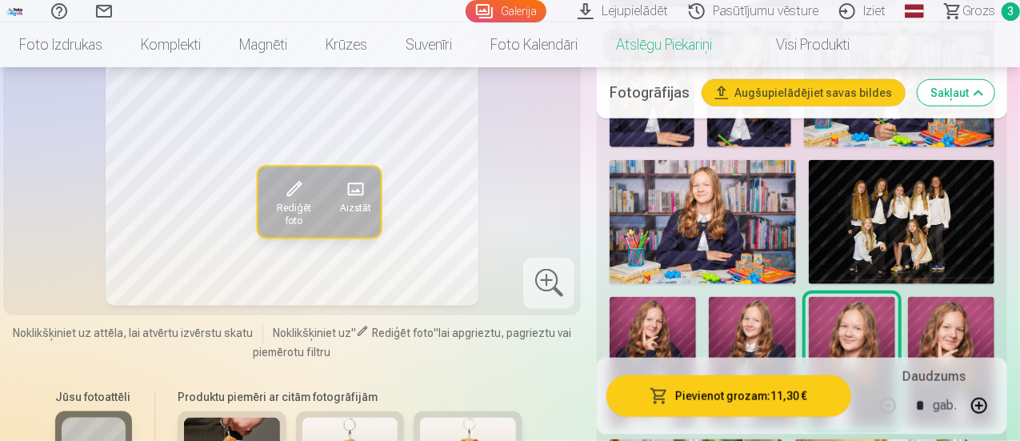
click at [950, 321] on img at bounding box center [951, 362] width 86 height 130
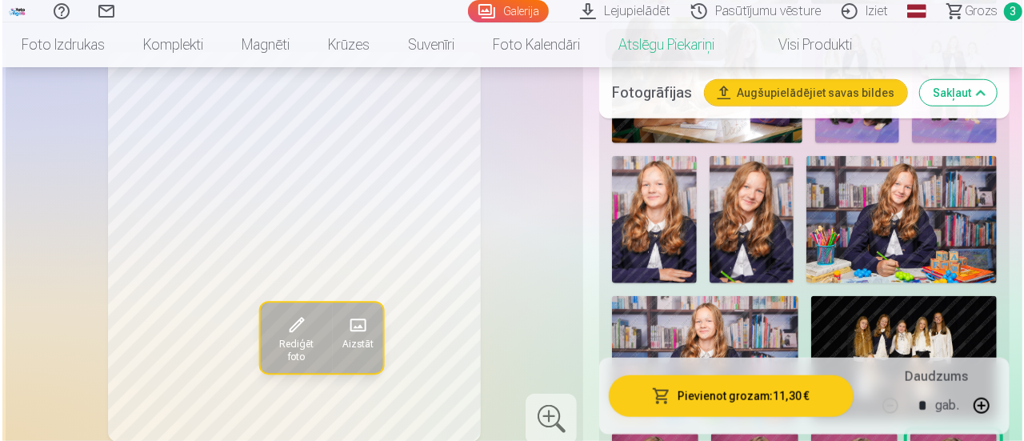
scroll to position [592, 0]
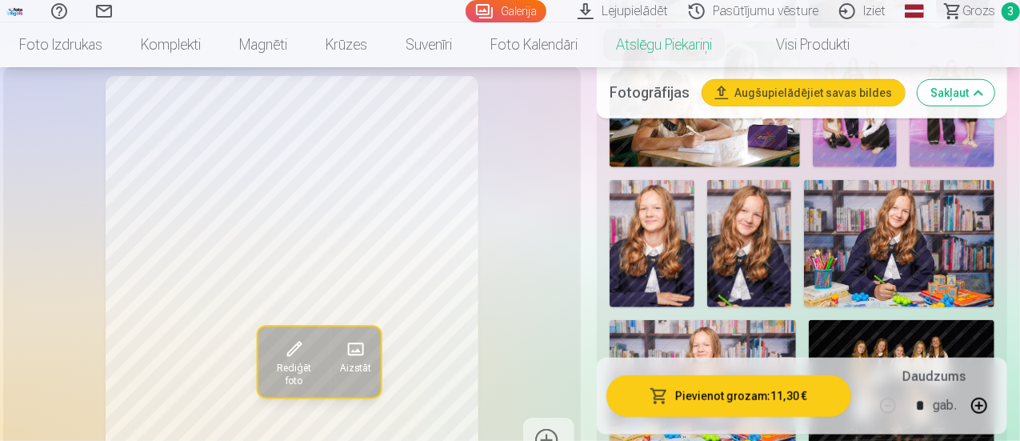
click at [774, 245] on img at bounding box center [749, 243] width 85 height 127
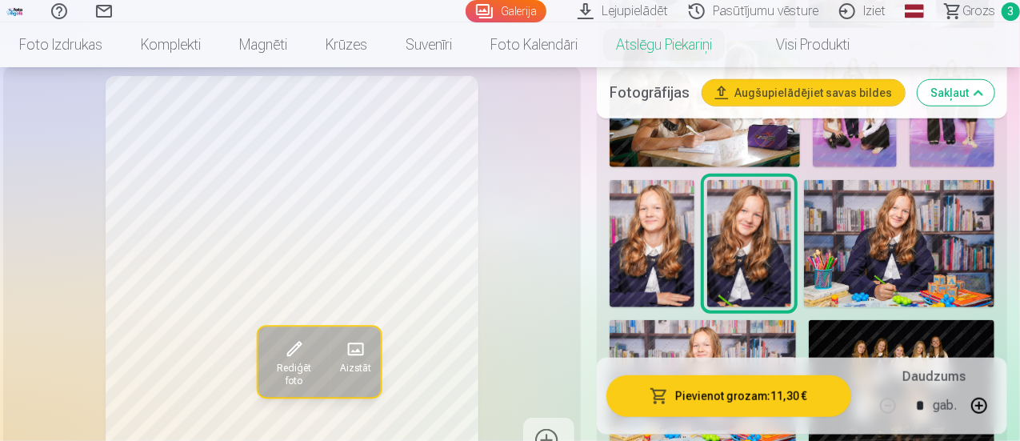
click at [291, 361] on span "Rediģēt foto" at bounding box center [294, 374] width 53 height 26
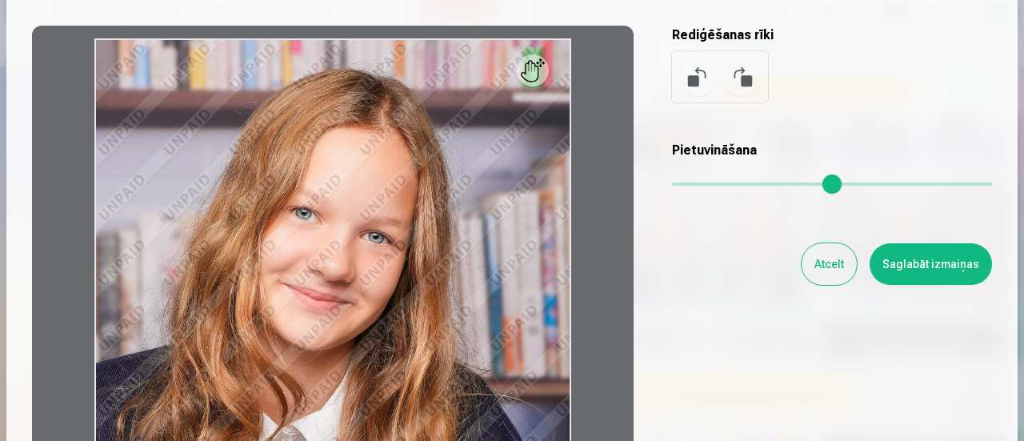
scroll to position [46, 0]
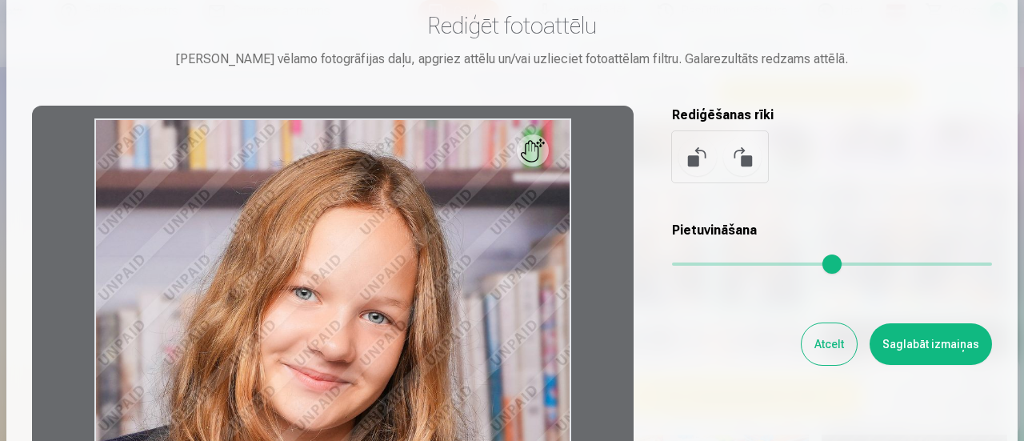
click at [817, 346] on button "Atcelt" at bounding box center [828, 344] width 55 height 42
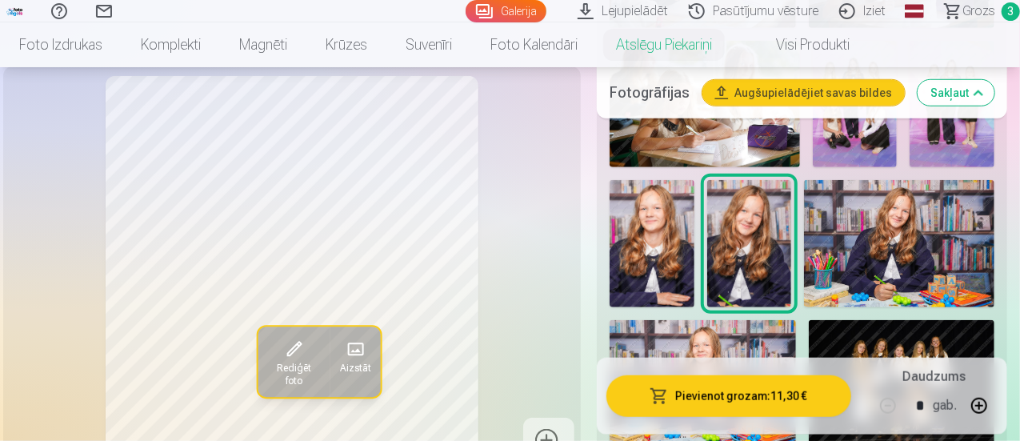
click at [768, 393] on button "Pievienot grozam : 11,30 €" at bounding box center [728, 396] width 245 height 42
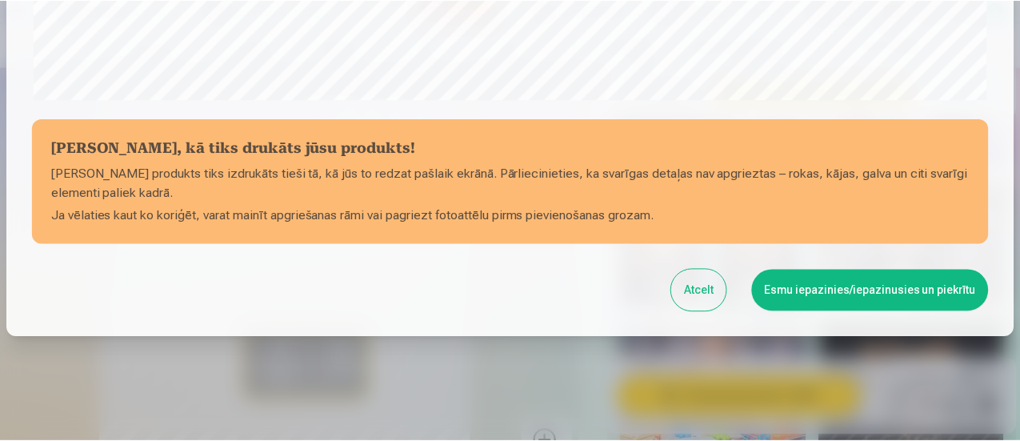
scroll to position [698, 0]
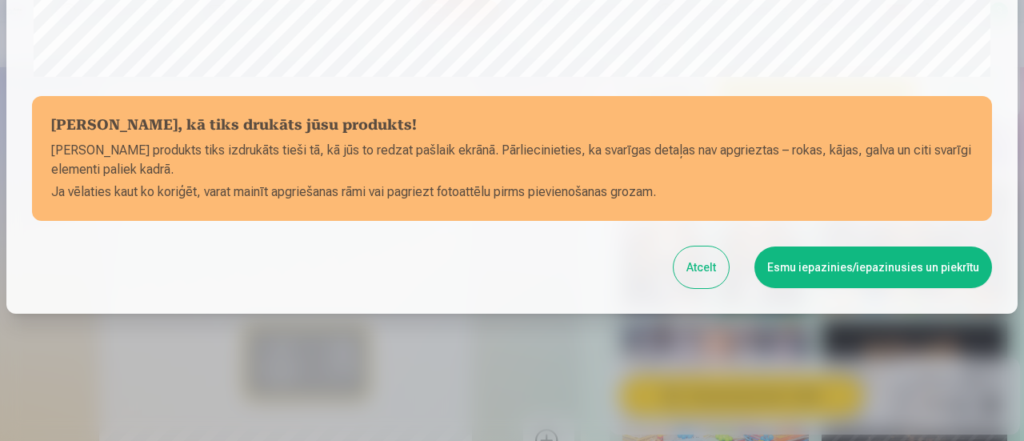
click at [825, 261] on button "Esmu iepazinies/iepazinusies un piekrītu" at bounding box center [872, 267] width 237 height 42
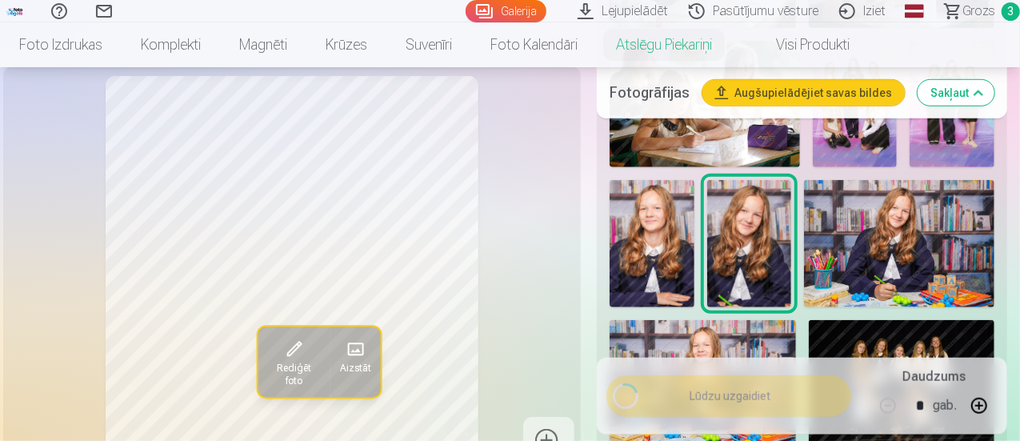
scroll to position [696, 0]
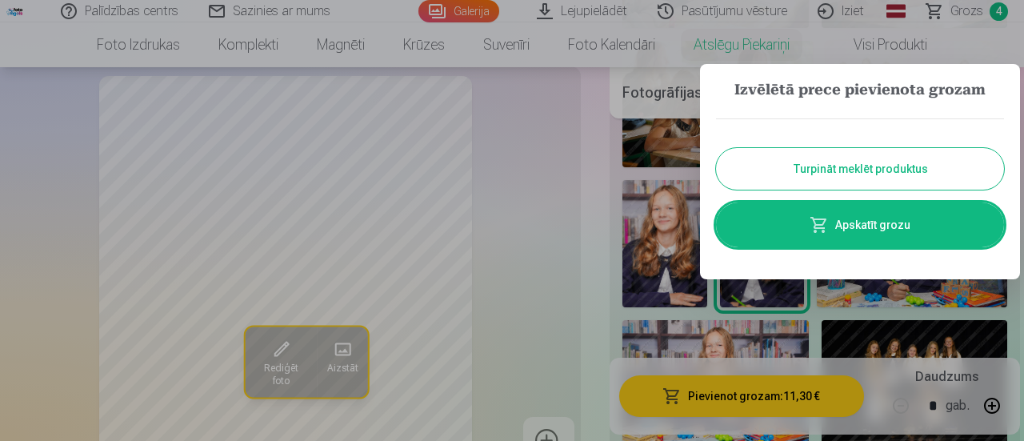
click at [828, 222] on span at bounding box center [818, 224] width 19 height 19
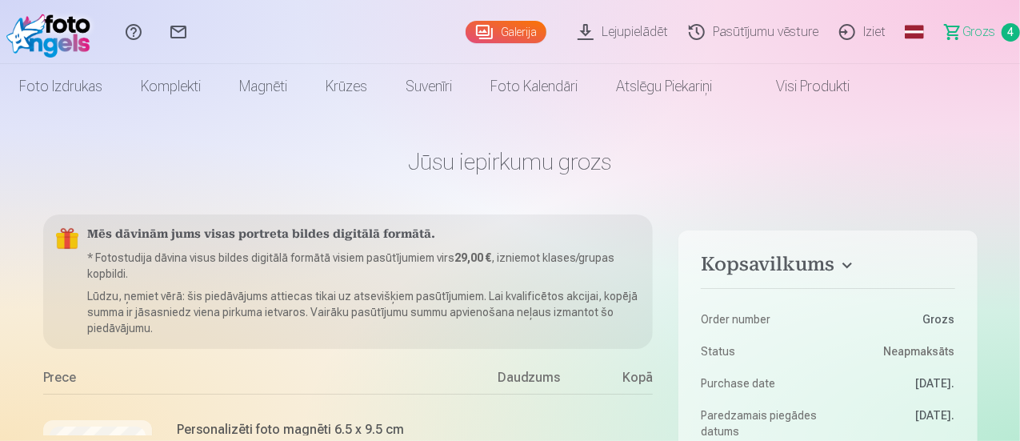
click at [969, 34] on span "Grozs" at bounding box center [978, 31] width 33 height 19
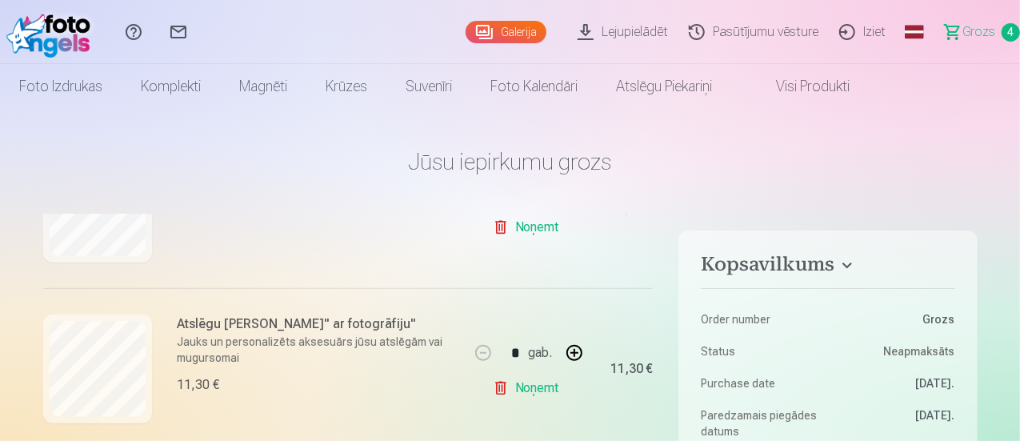
scroll to position [604, 0]
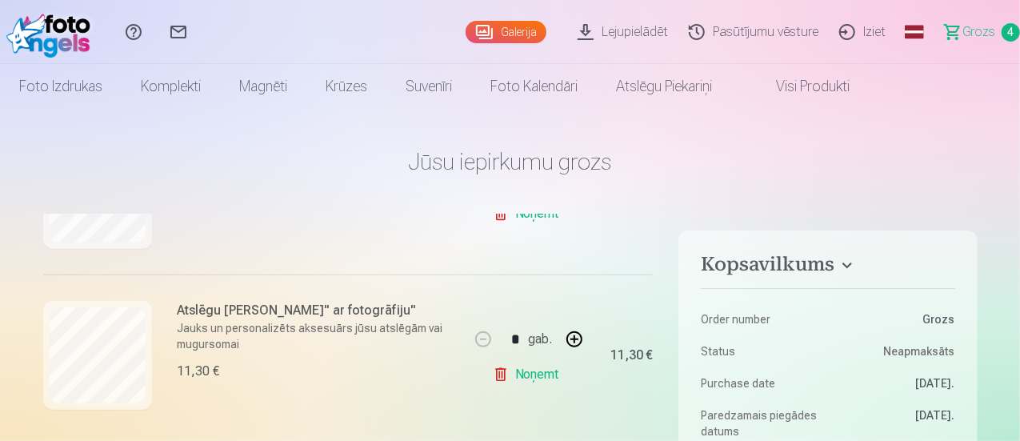
click at [465, 28] on link "Galerija" at bounding box center [505, 32] width 81 height 22
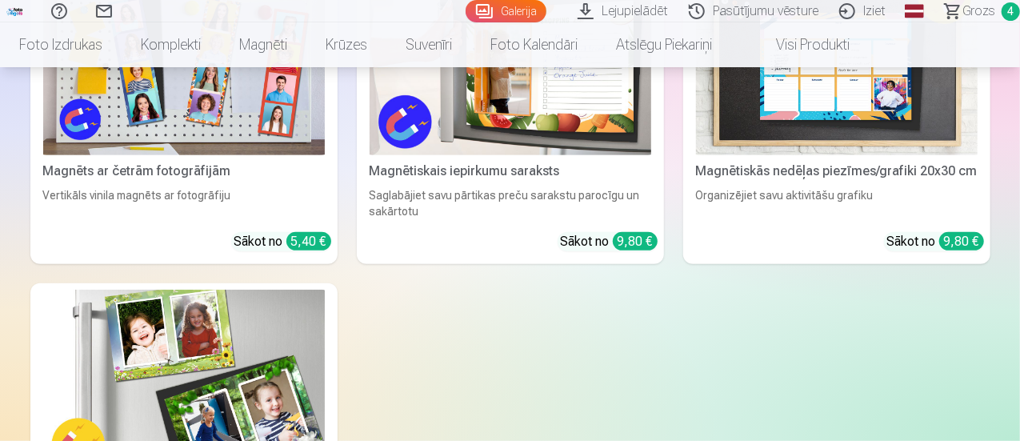
scroll to position [6557, 0]
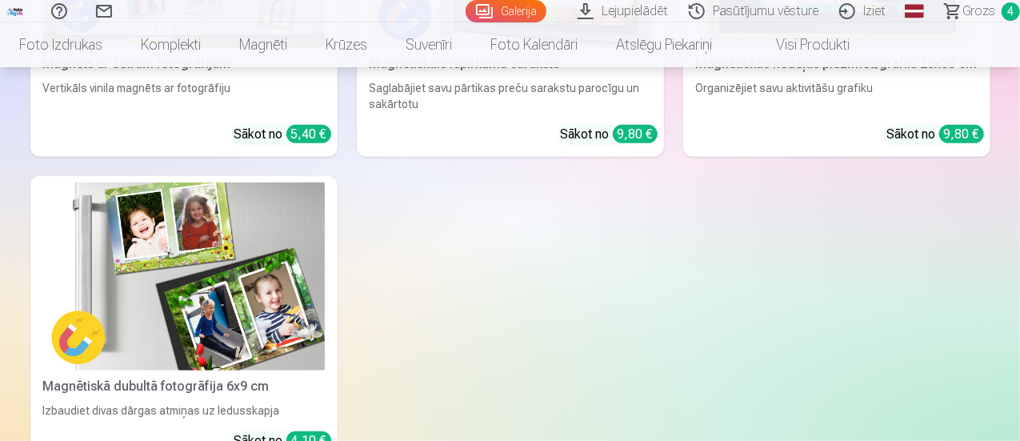
click at [984, 5] on link "Grozs 4" at bounding box center [975, 11] width 90 height 22
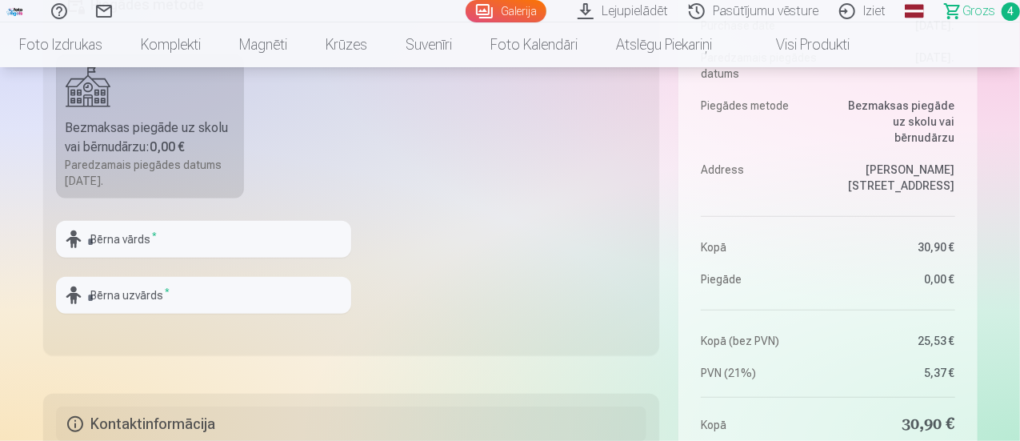
scroll to position [400, 0]
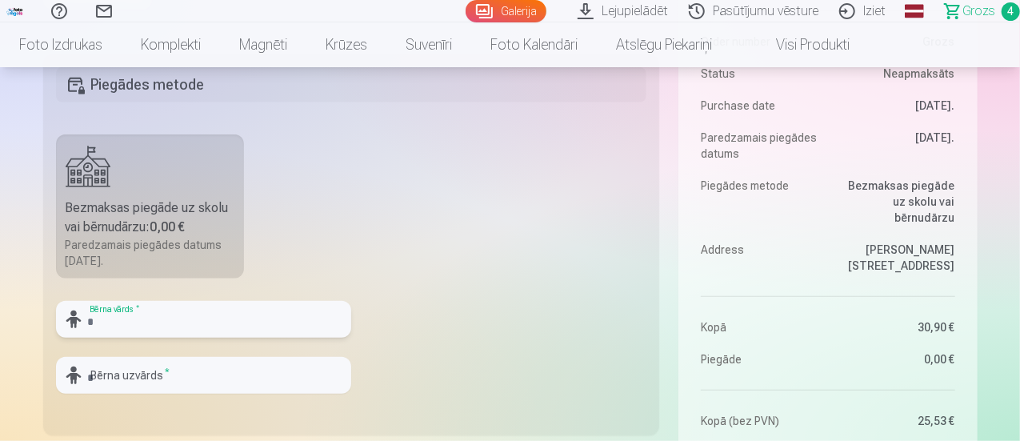
click at [141, 317] on input "text" at bounding box center [203, 319] width 295 height 37
type input "*"
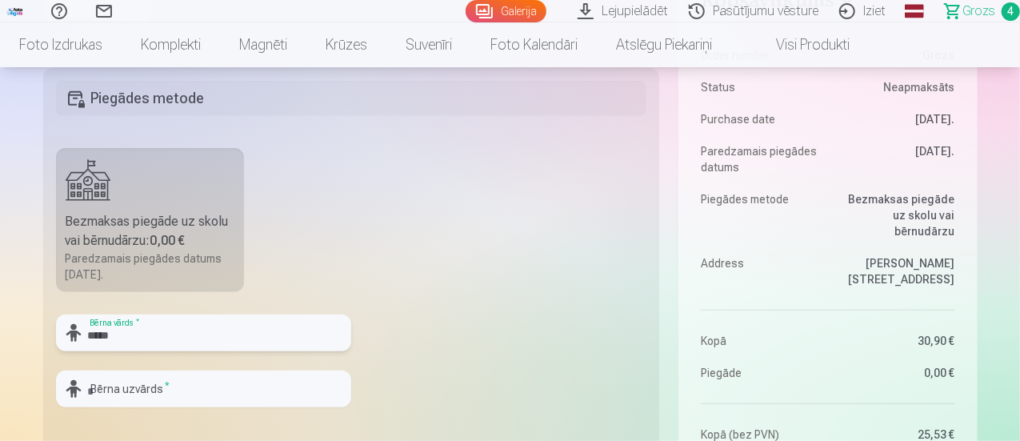
scroll to position [480, 0]
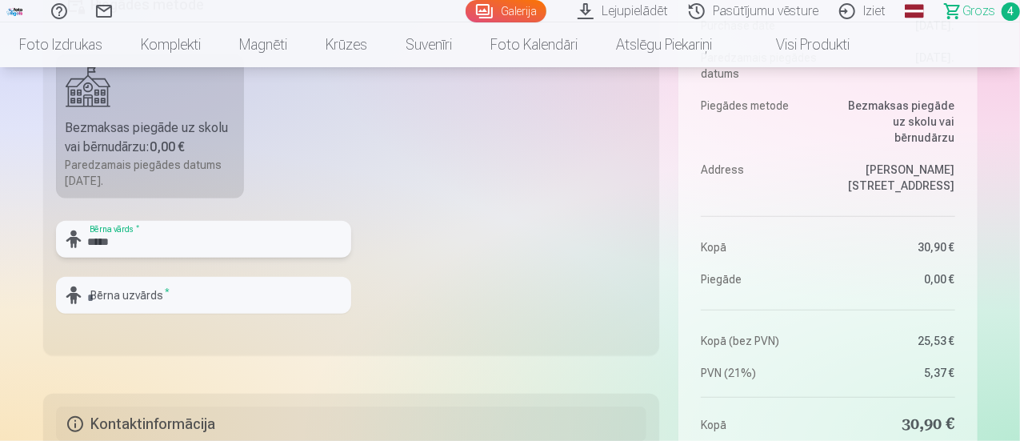
type input "*****"
click at [162, 295] on input "text" at bounding box center [203, 295] width 295 height 37
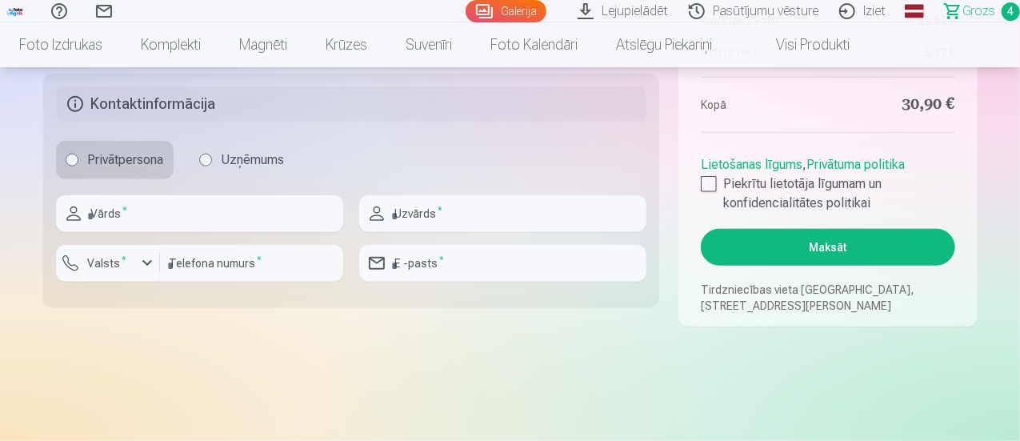
scroll to position [720, 0]
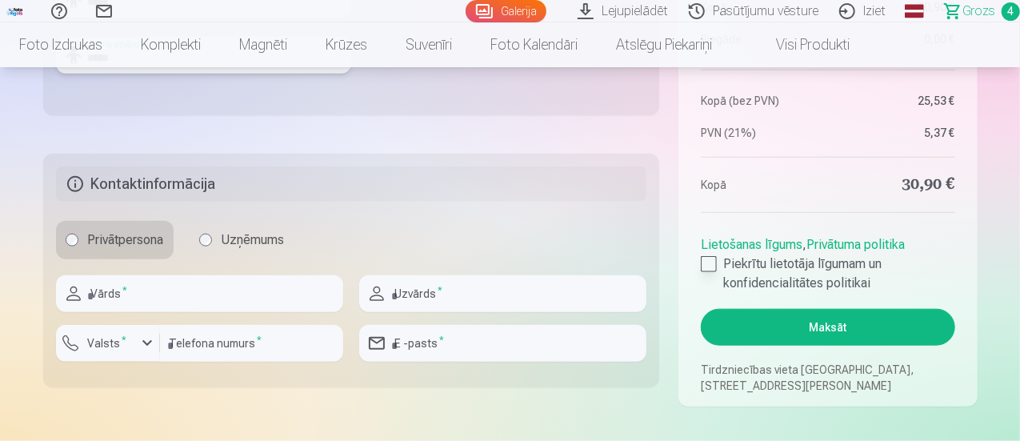
type input "*****"
click at [705, 264] on div at bounding box center [708, 264] width 16 height 16
click at [181, 299] on input "text" at bounding box center [199, 293] width 287 height 37
type input "******"
type input "*****"
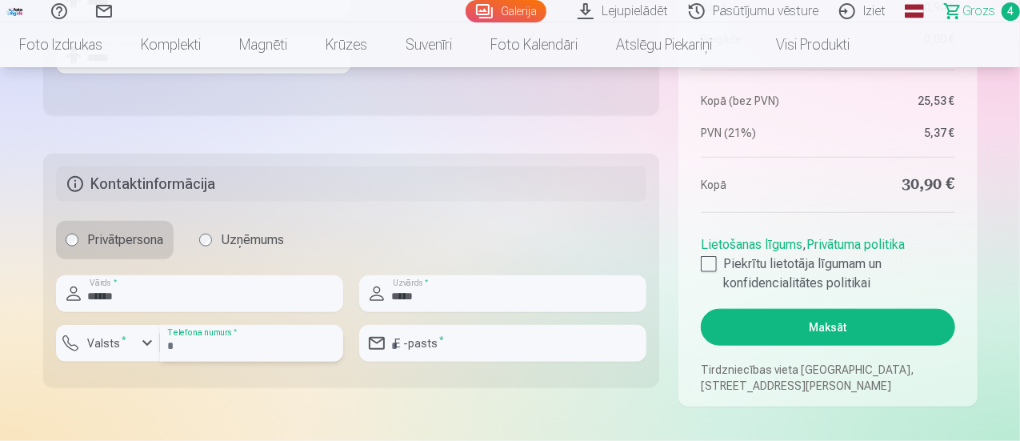
type input "********"
type input "**********"
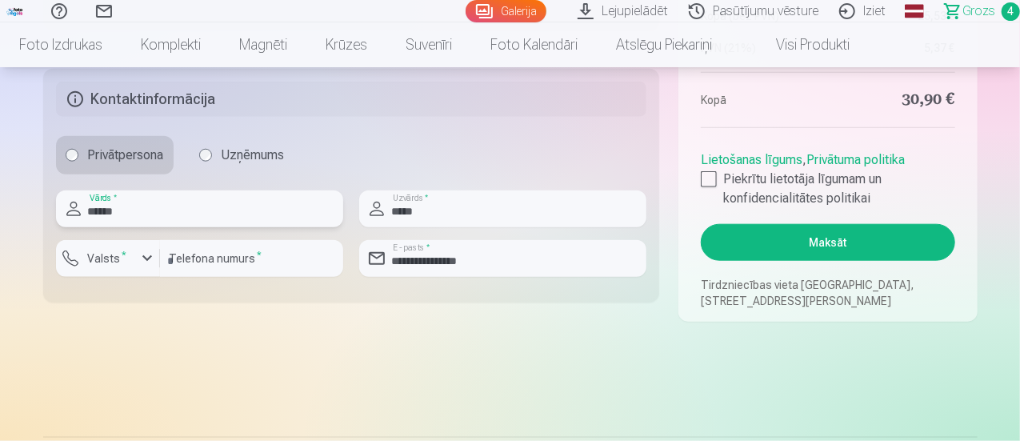
scroll to position [880, 0]
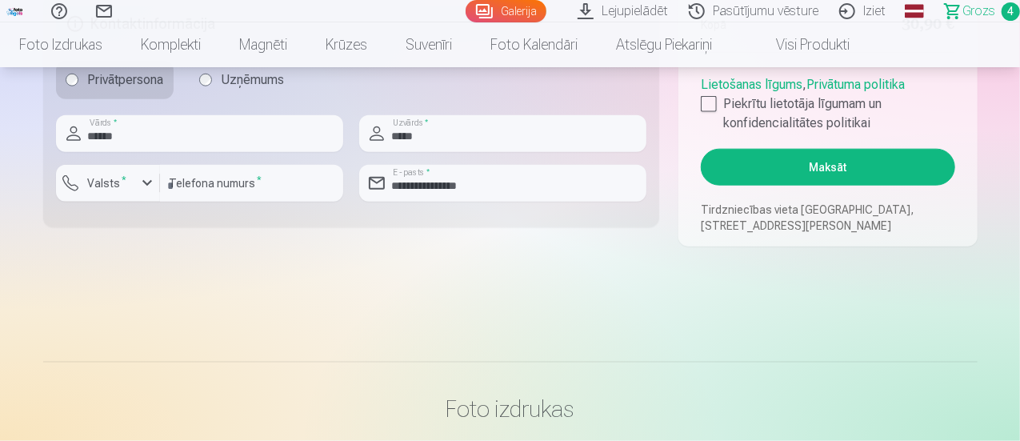
click at [873, 161] on button "Maksāt" at bounding box center [826, 167] width 253 height 37
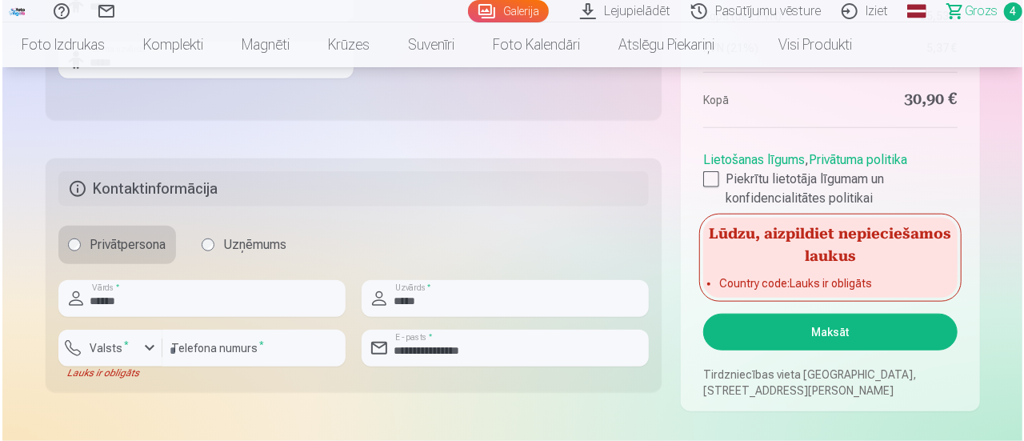
scroll to position [720, 0]
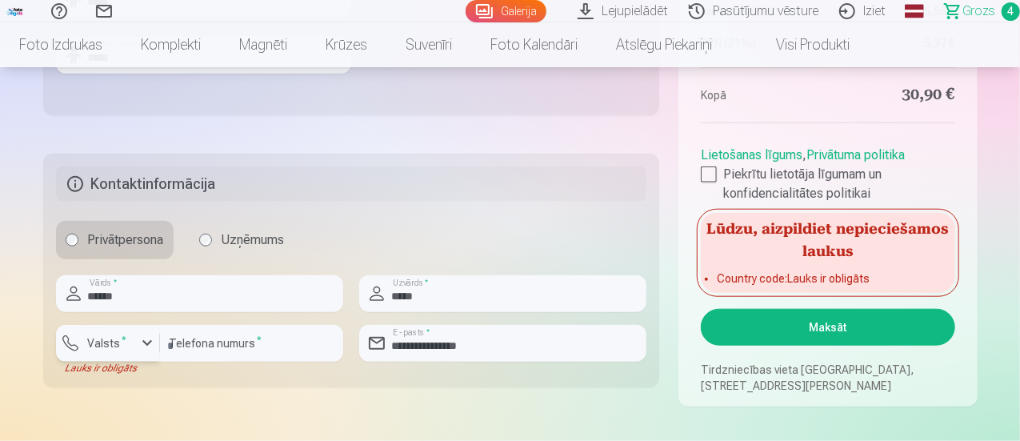
click at [150, 345] on div "button" at bounding box center [147, 342] width 19 height 19
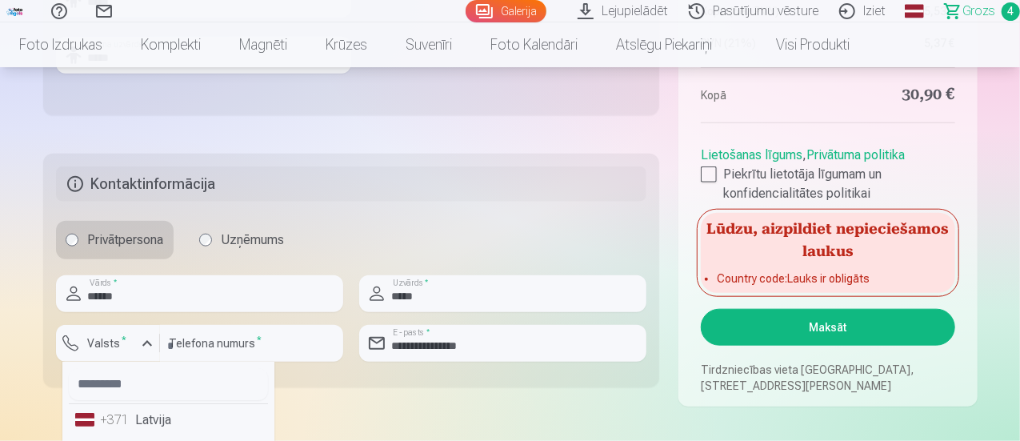
click at [138, 429] on li "+371 Latvija" at bounding box center [168, 420] width 199 height 32
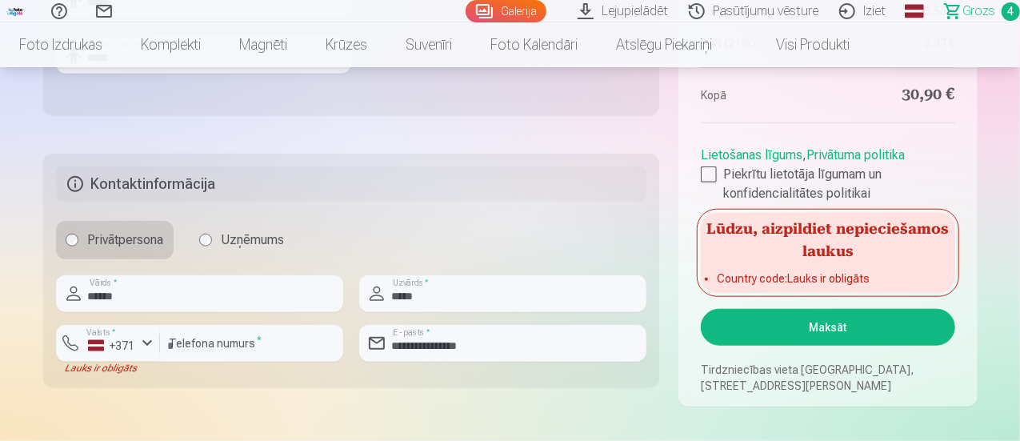
click at [778, 325] on button "Maksāt" at bounding box center [826, 327] width 253 height 37
